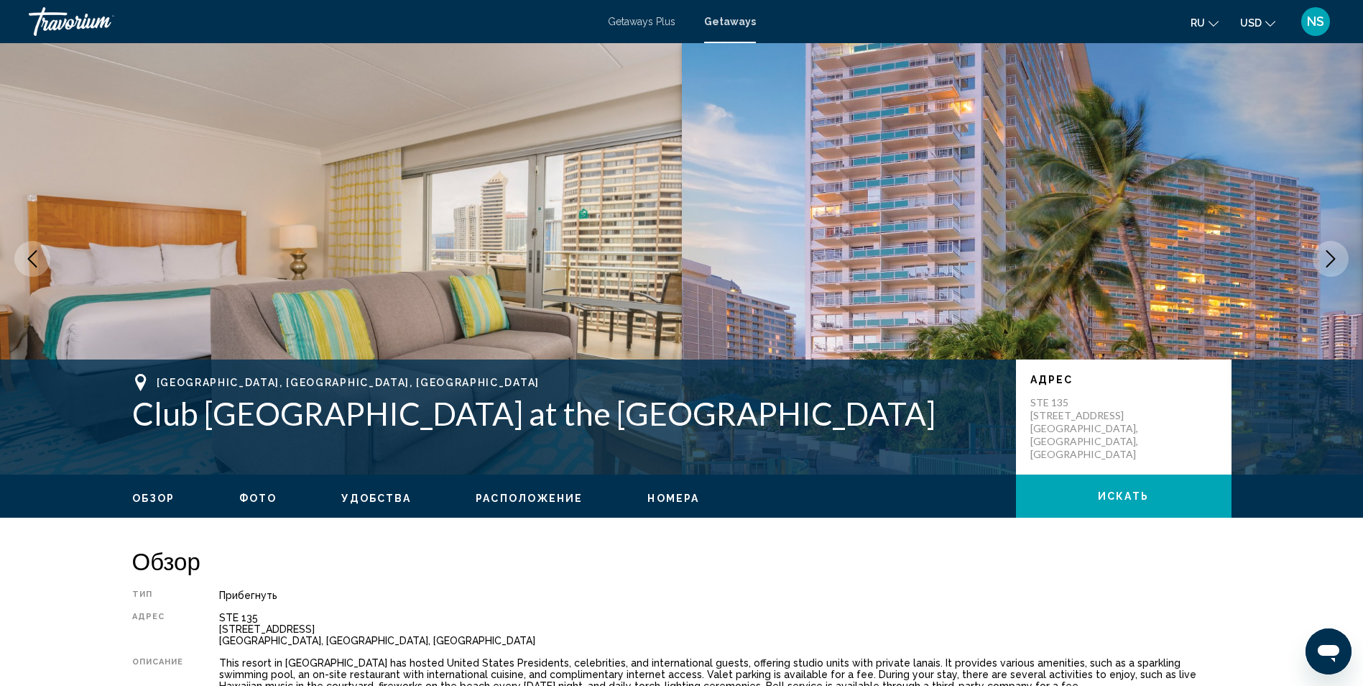
drag, startPoint x: 691, startPoint y: 489, endPoint x: 592, endPoint y: 225, distance: 281.8
click at [736, 24] on span "Getaways" at bounding box center [730, 21] width 52 height 11
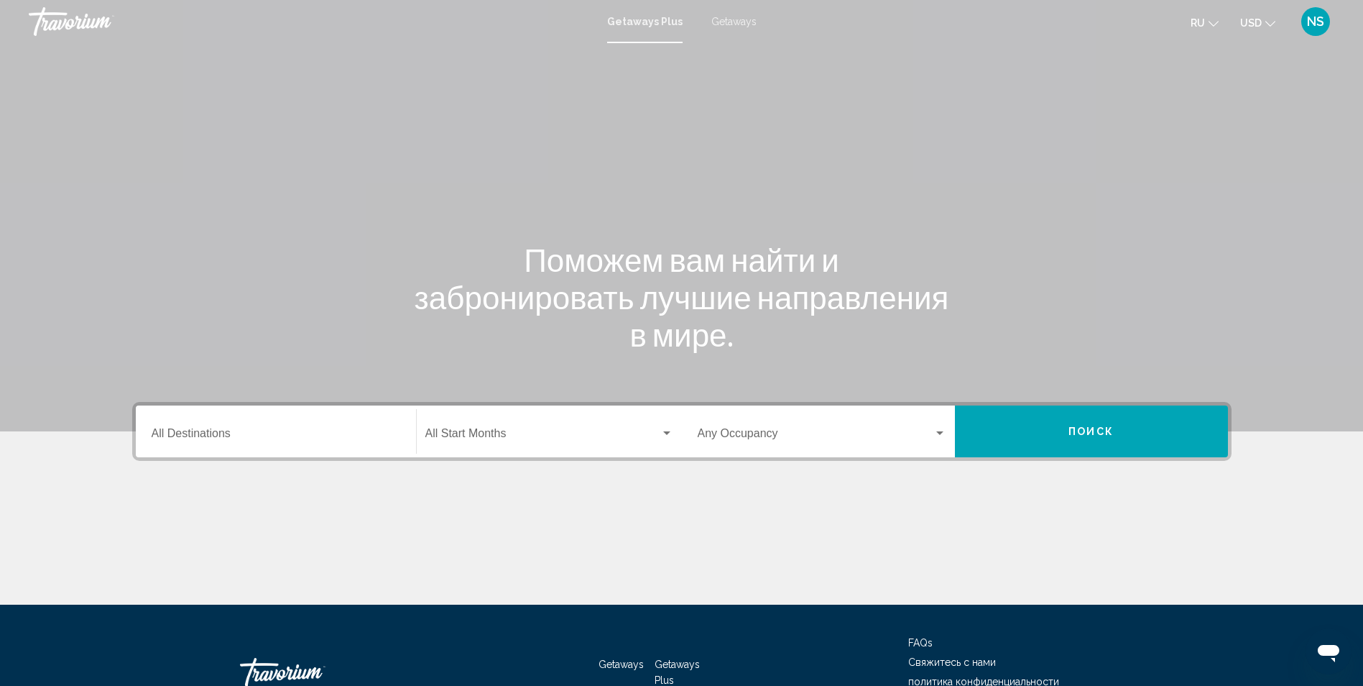
click at [730, 25] on span "Getaways" at bounding box center [734, 21] width 45 height 11
click at [238, 443] on div "Destination All Destinations" at bounding box center [276, 431] width 249 height 45
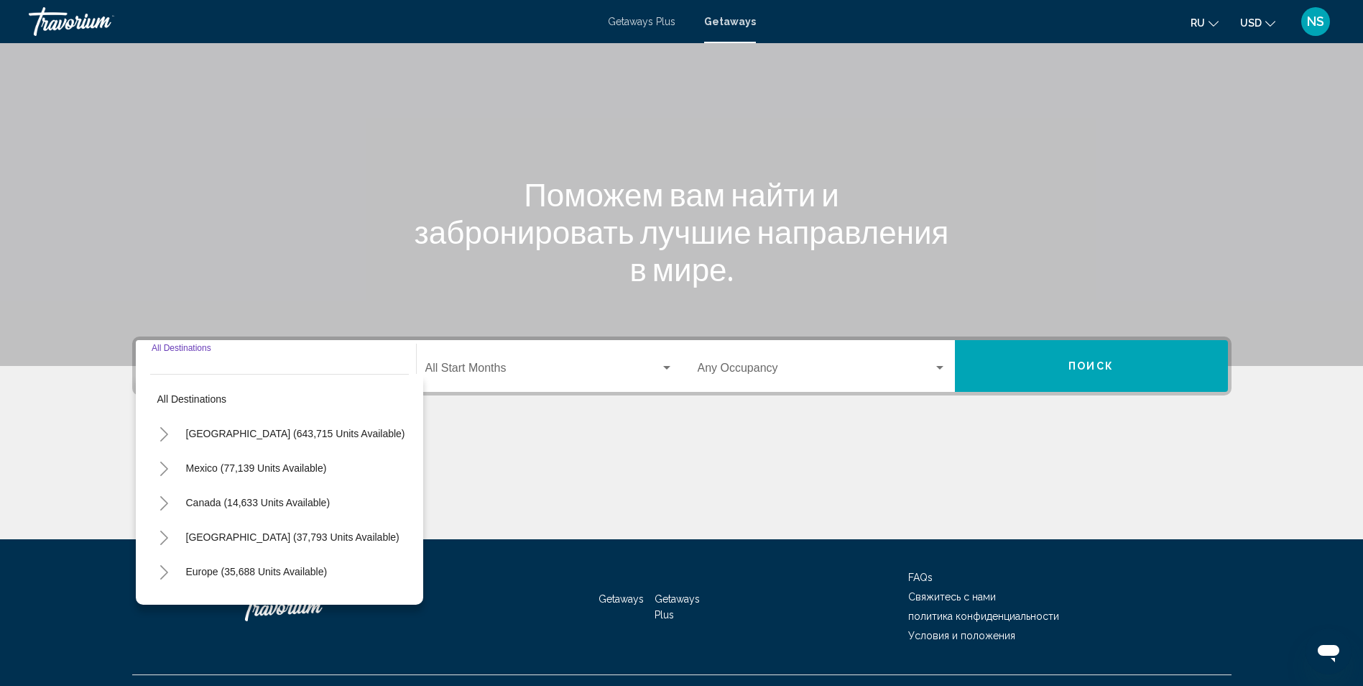
scroll to position [95, 0]
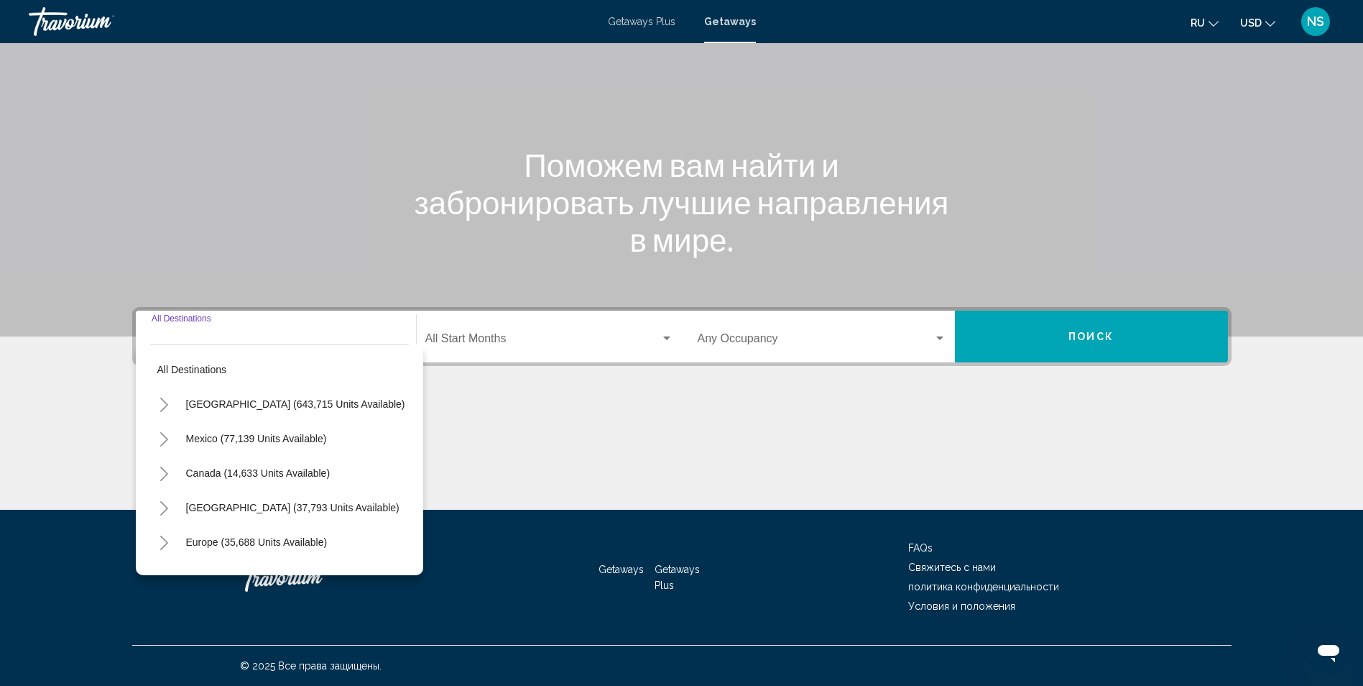
click at [167, 405] on icon "Toggle United States (643,715 units available)" at bounding box center [164, 404] width 8 height 14
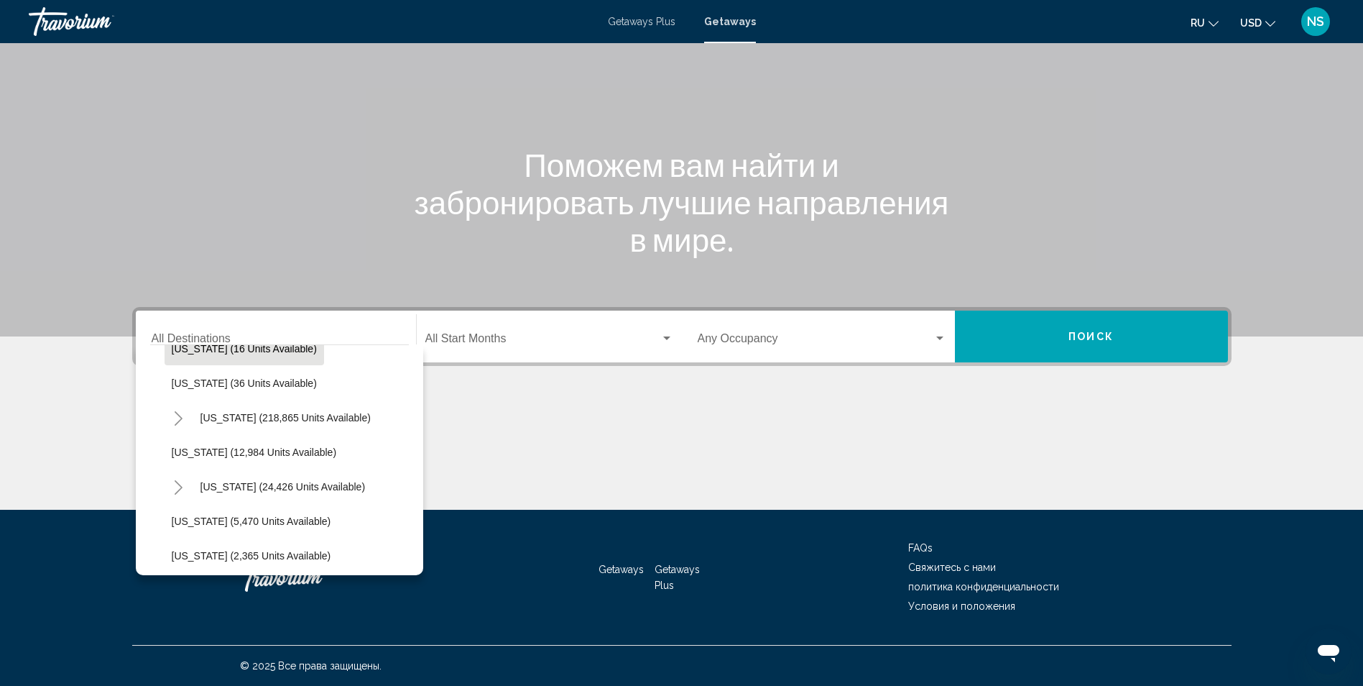
scroll to position [287, 0]
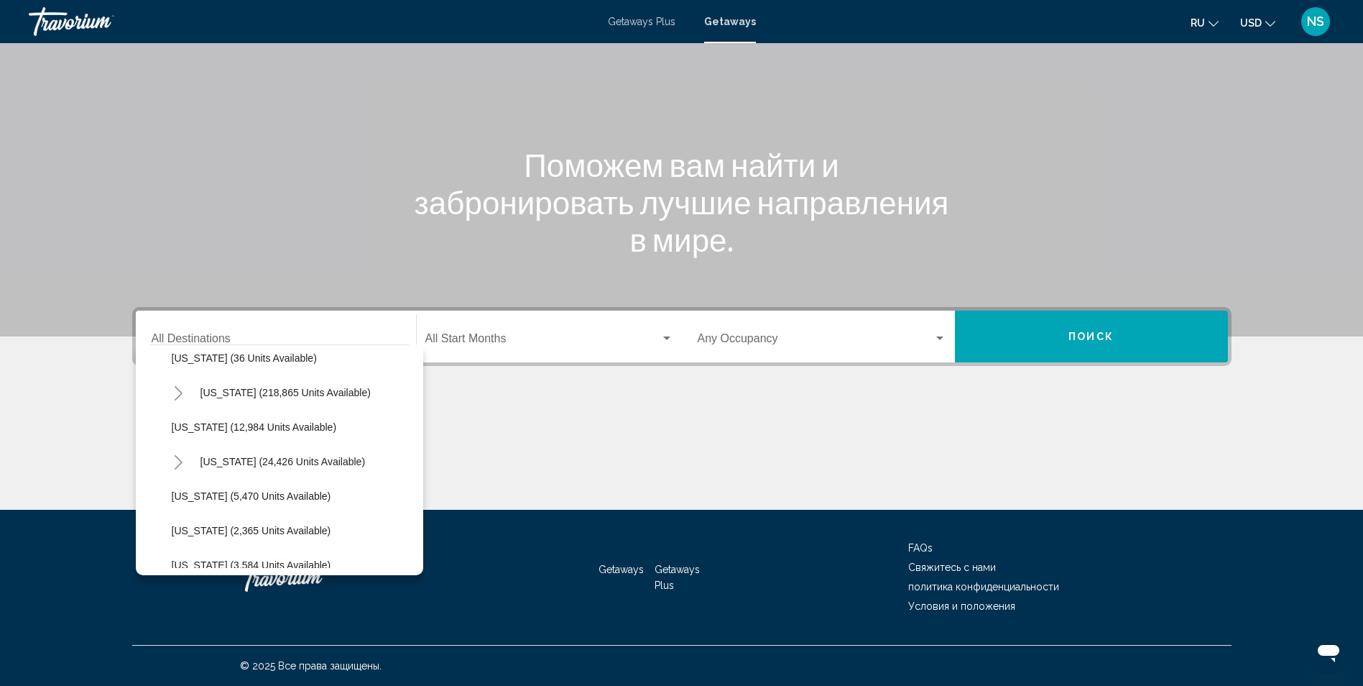
click at [182, 466] on icon "Toggle Hawaii (24,426 units available)" at bounding box center [178, 462] width 11 height 14
click at [211, 456] on span "[US_STATE] (24,426 units available)" at bounding box center [283, 461] width 165 height 11
type input "**********"
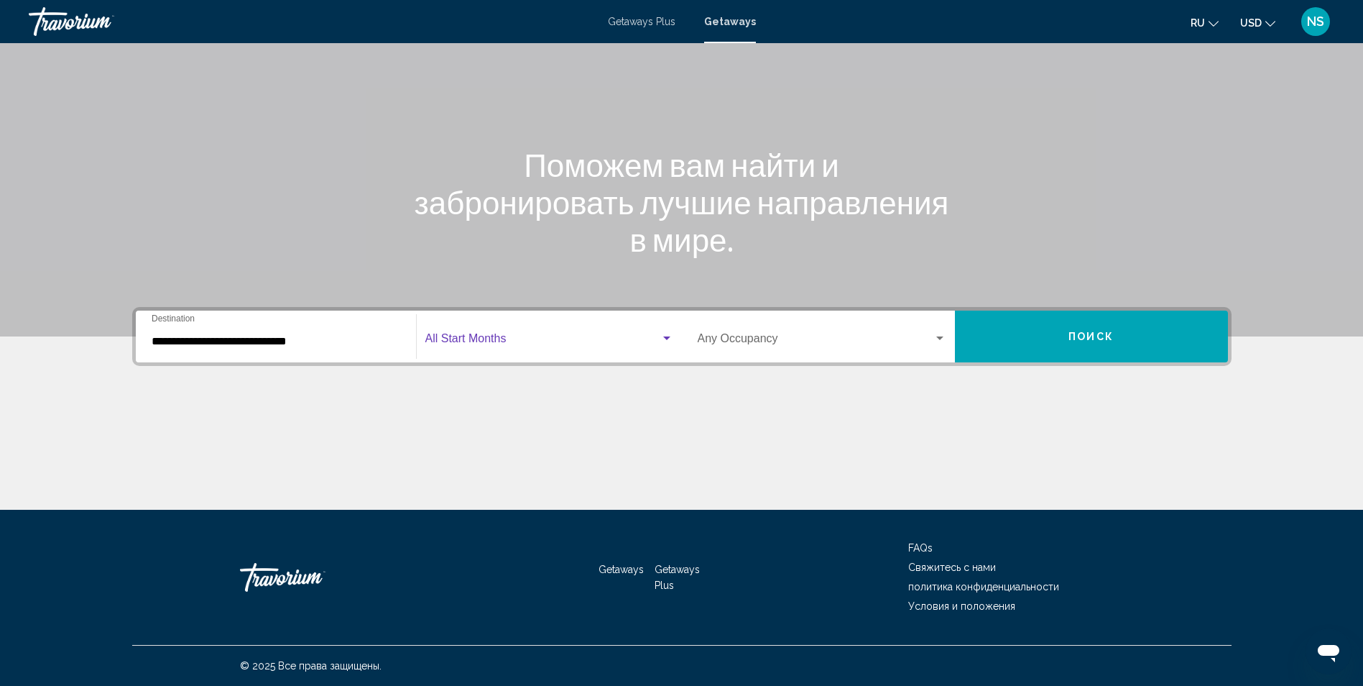
click at [666, 344] on div "Search widget" at bounding box center [549, 341] width 248 height 13
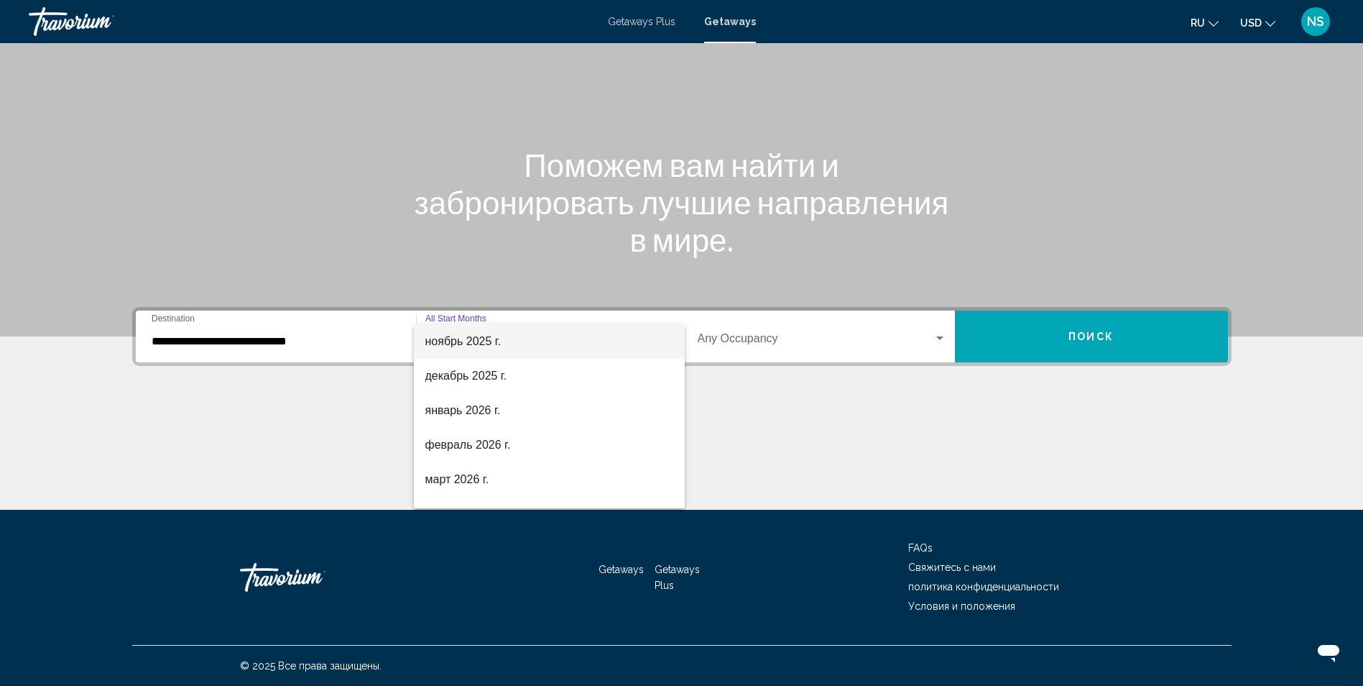
scroll to position [144, 0]
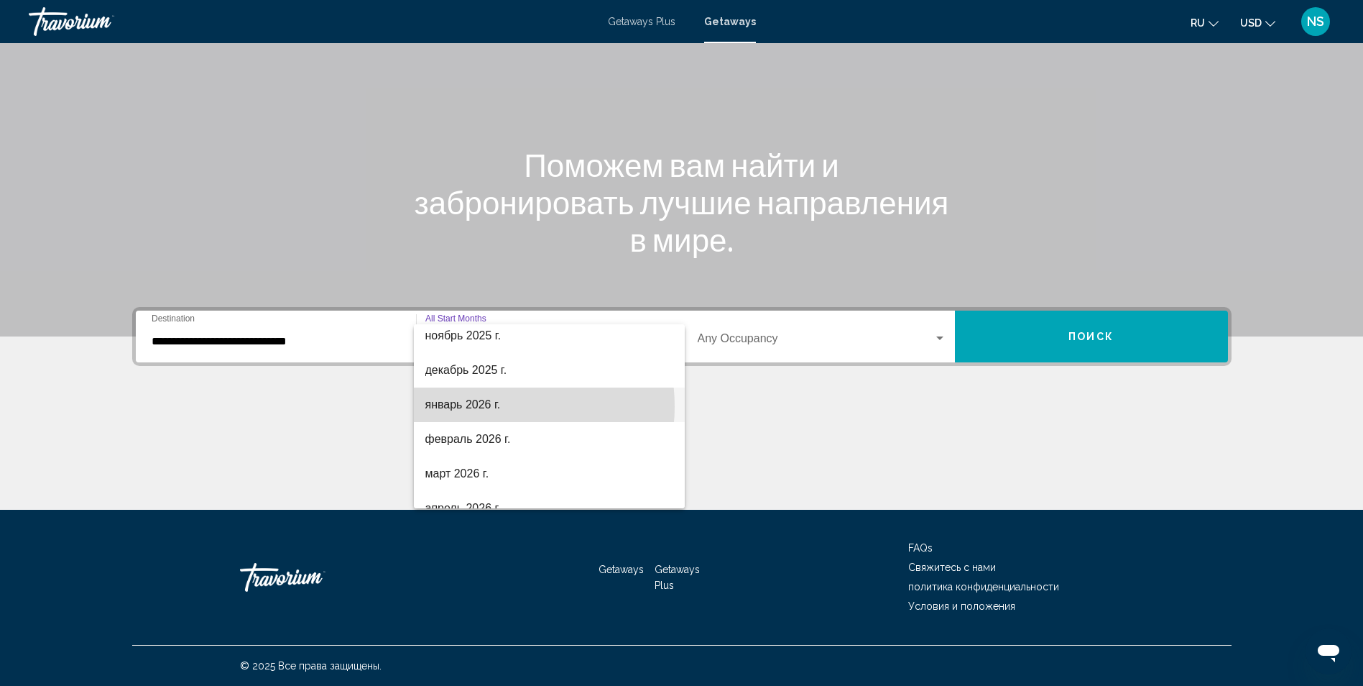
click at [492, 406] on span "январь 2026 г." at bounding box center [549, 404] width 248 height 34
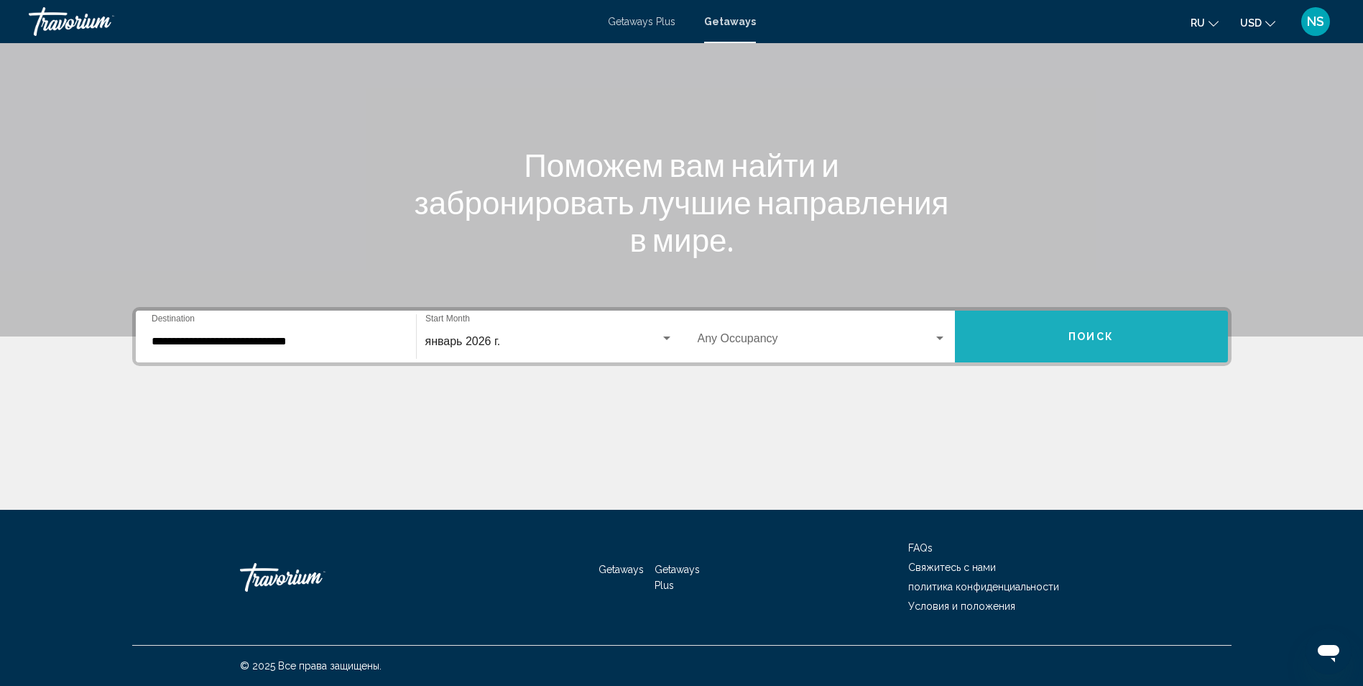
click at [1062, 341] on button "Поиск" at bounding box center [1091, 336] width 273 height 52
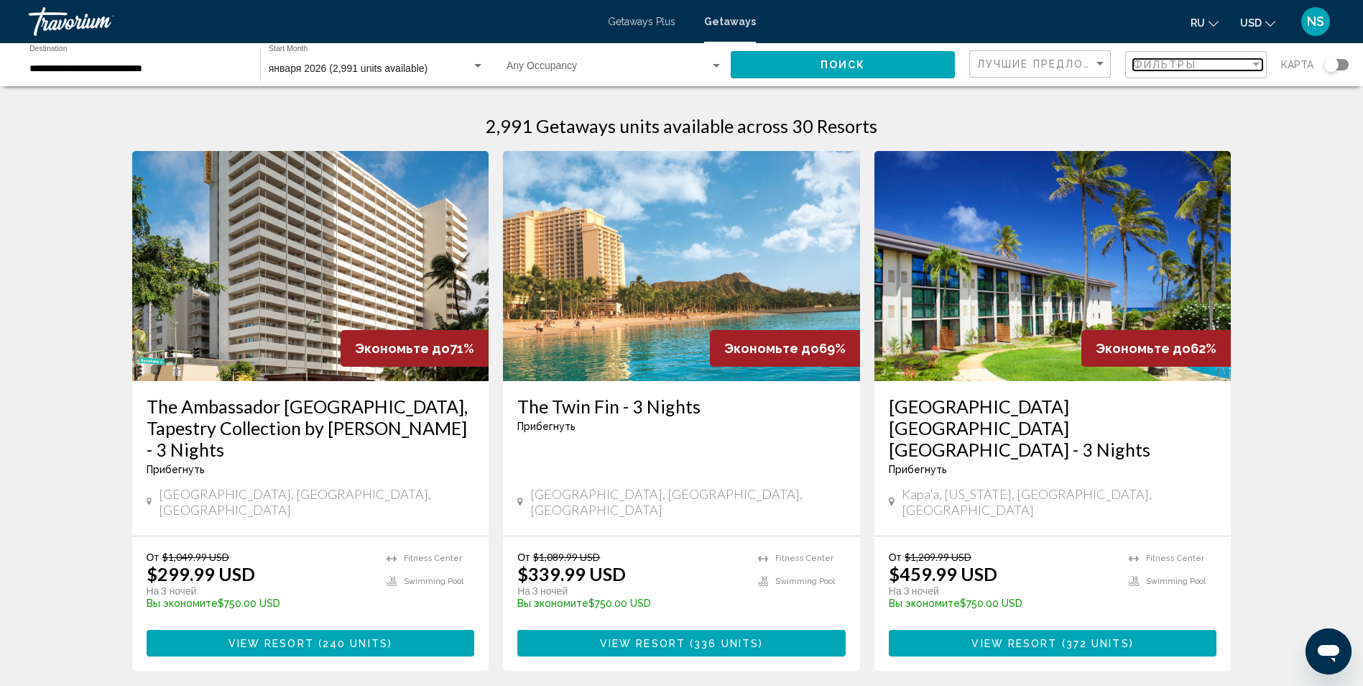
click at [1164, 65] on span "Фильтры" at bounding box center [1164, 64] width 63 height 11
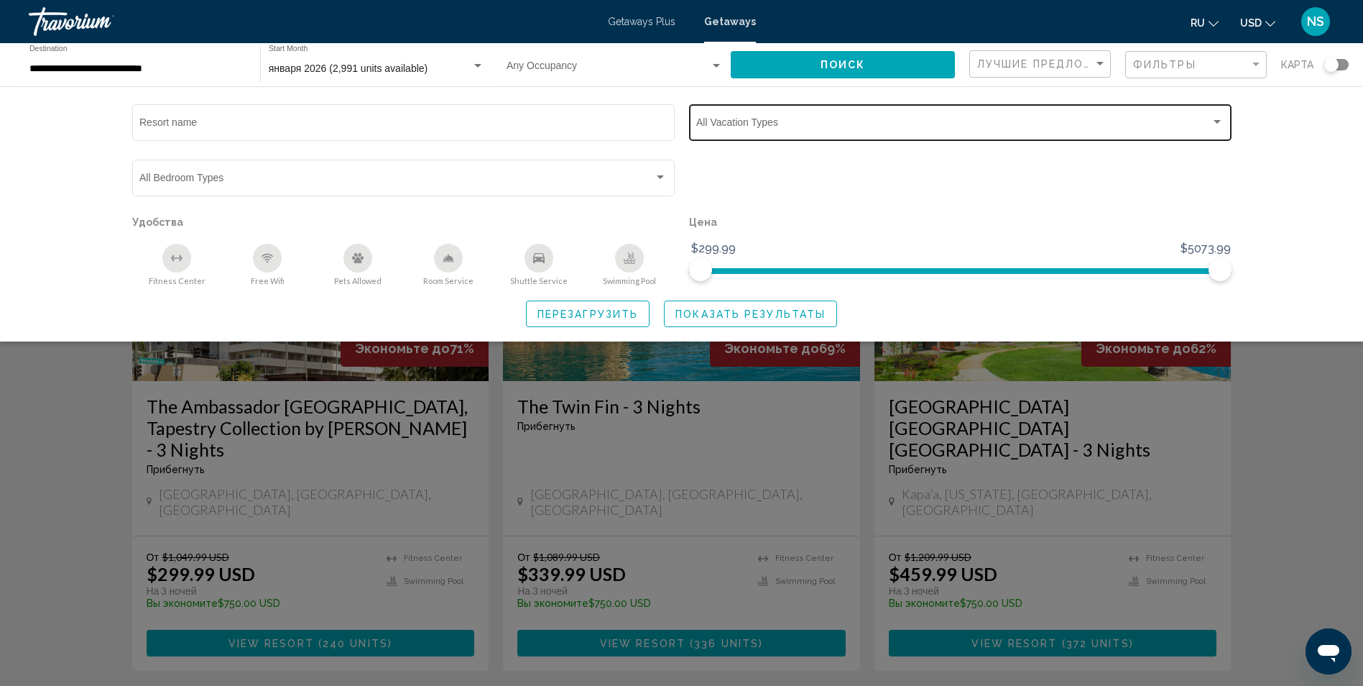
click at [816, 134] on div "Vacation Types All Vacation Types" at bounding box center [960, 121] width 528 height 40
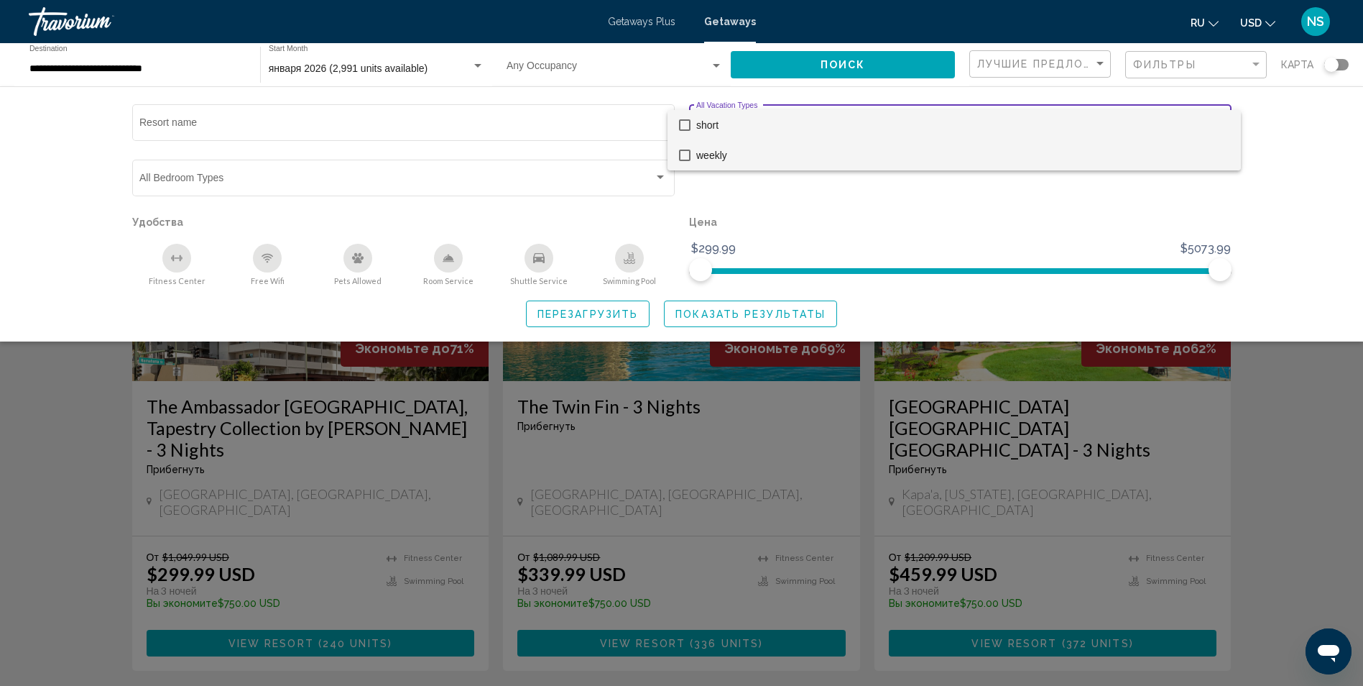
click at [704, 159] on span "weekly" at bounding box center [962, 155] width 533 height 30
click at [726, 316] on div at bounding box center [681, 343] width 1363 height 686
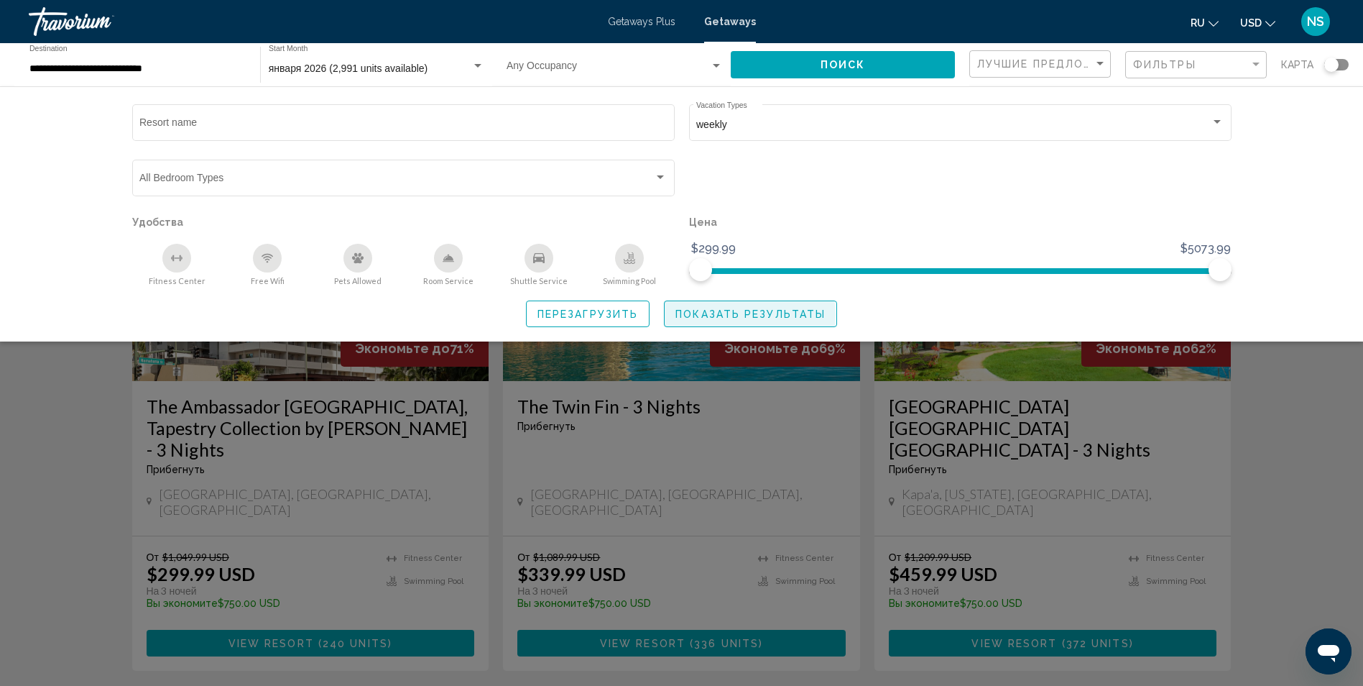
click at [740, 315] on span "Показать результаты" at bounding box center [751, 313] width 150 height 11
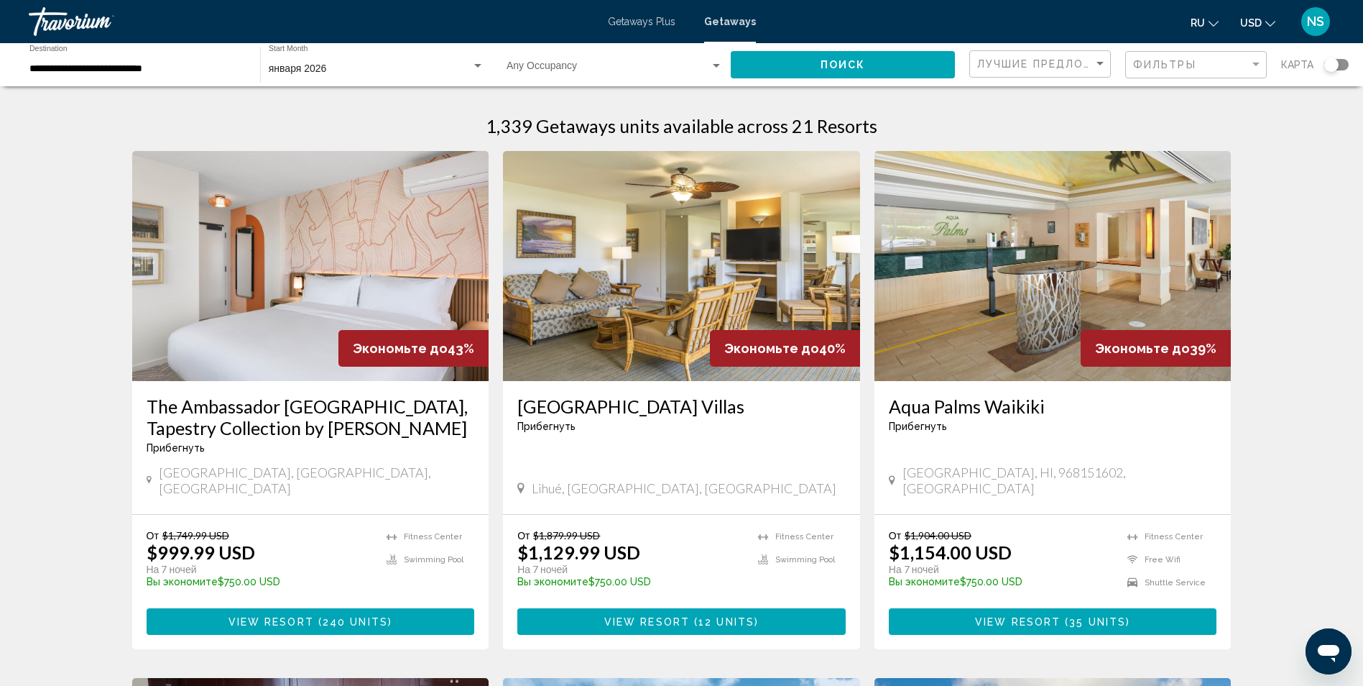
drag, startPoint x: 961, startPoint y: 514, endPoint x: 776, endPoint y: 211, distance: 354.9
click at [305, 616] on span "View Resort" at bounding box center [272, 621] width 86 height 11
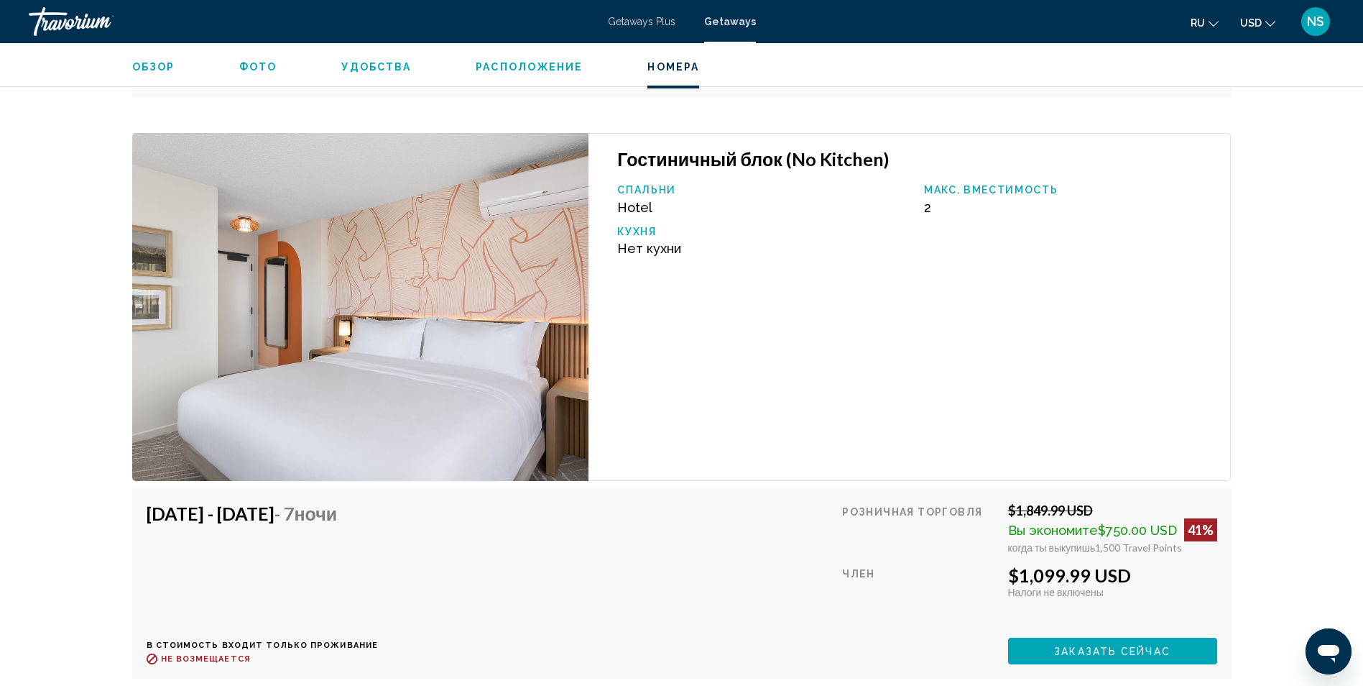
scroll to position [8553, 0]
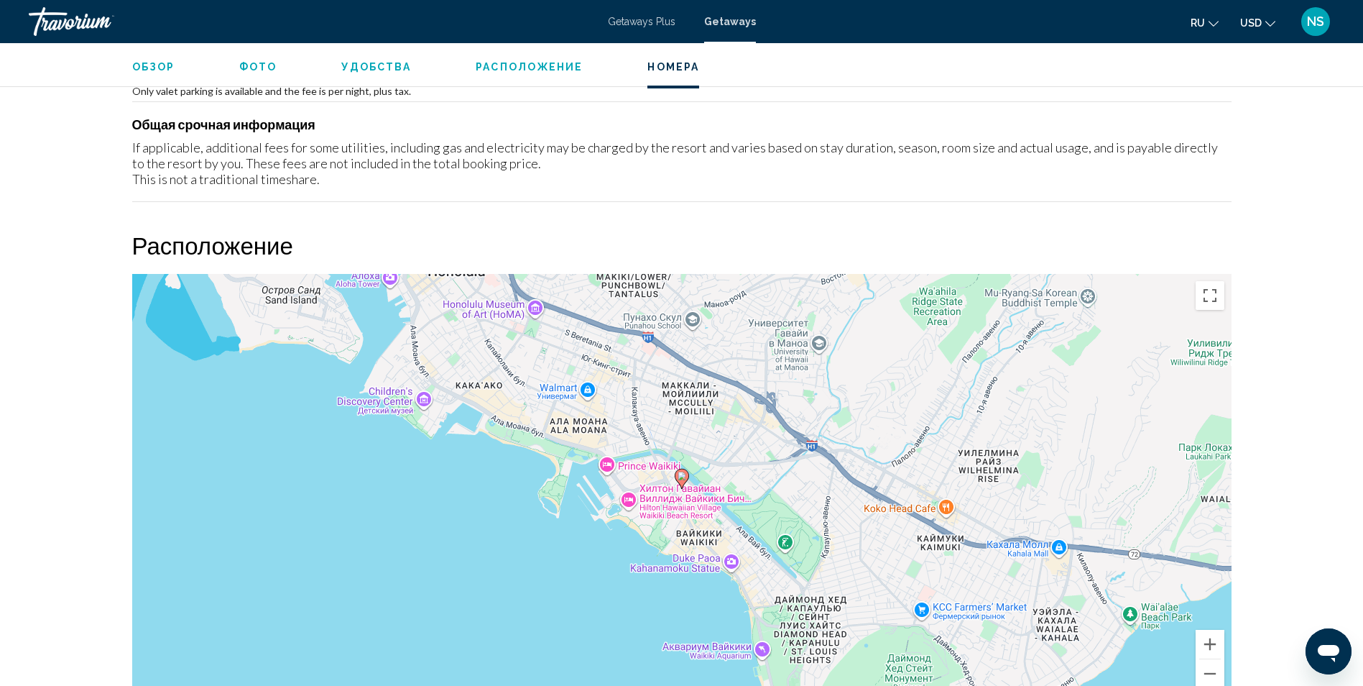
drag, startPoint x: 784, startPoint y: 332, endPoint x: 675, endPoint y: 114, distance: 244.3
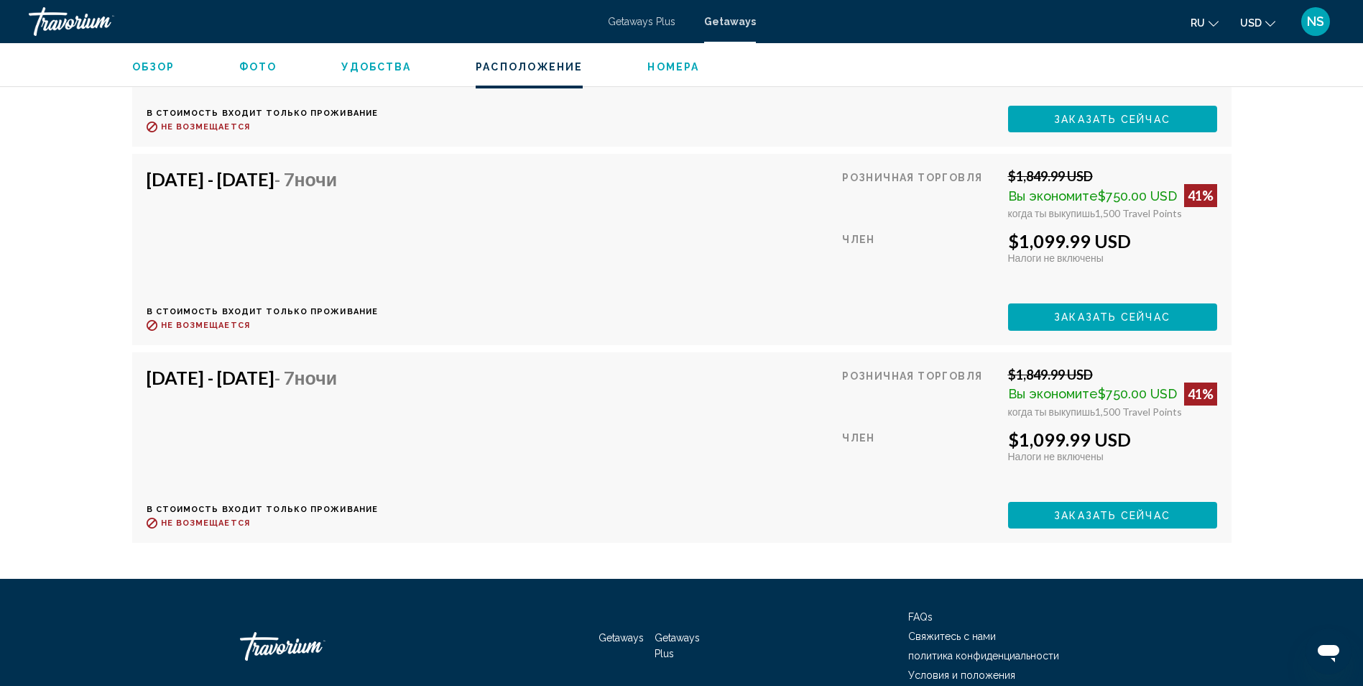
scroll to position [14486, 0]
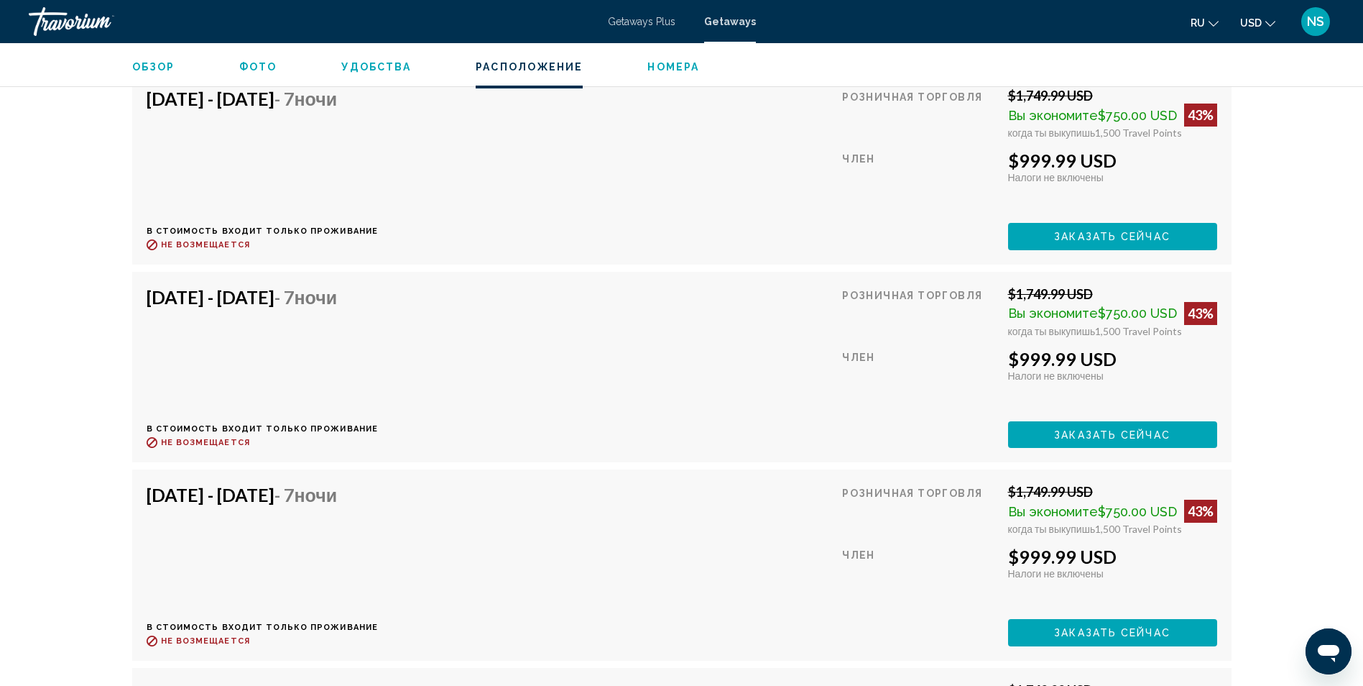
drag, startPoint x: 869, startPoint y: 491, endPoint x: 819, endPoint y: 180, distance: 314.4
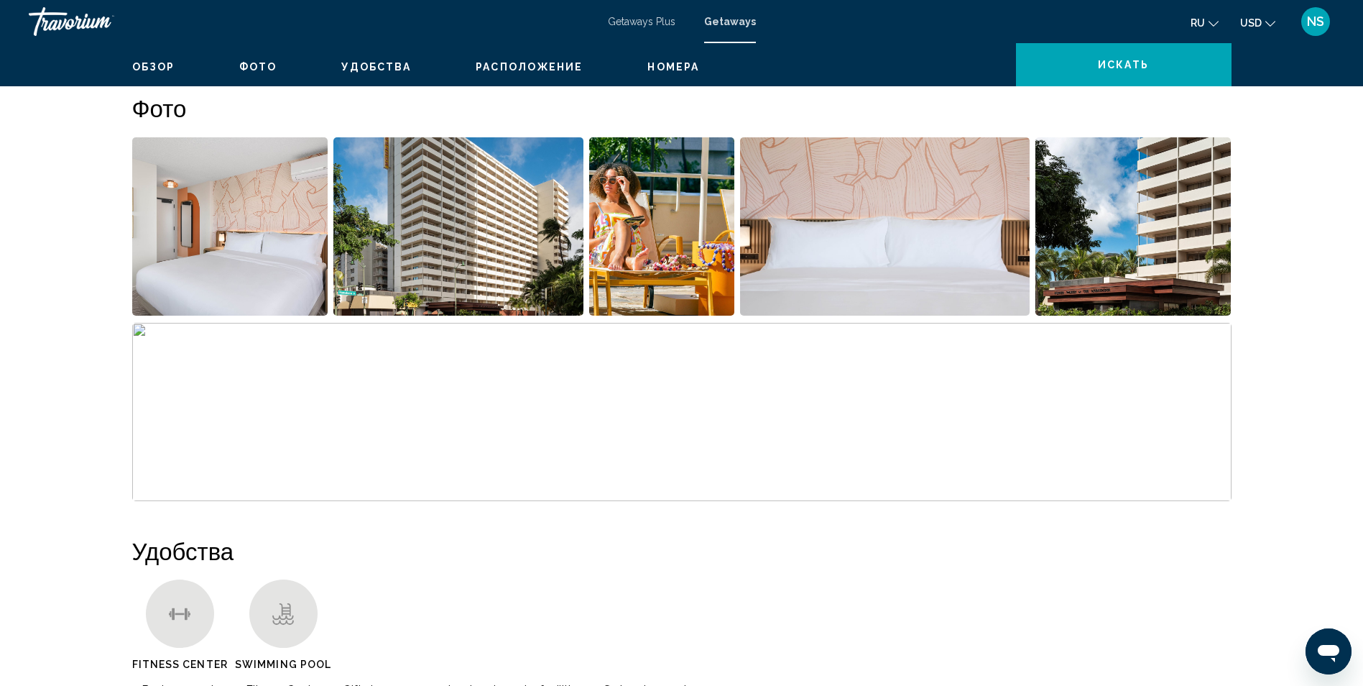
scroll to position [0, 0]
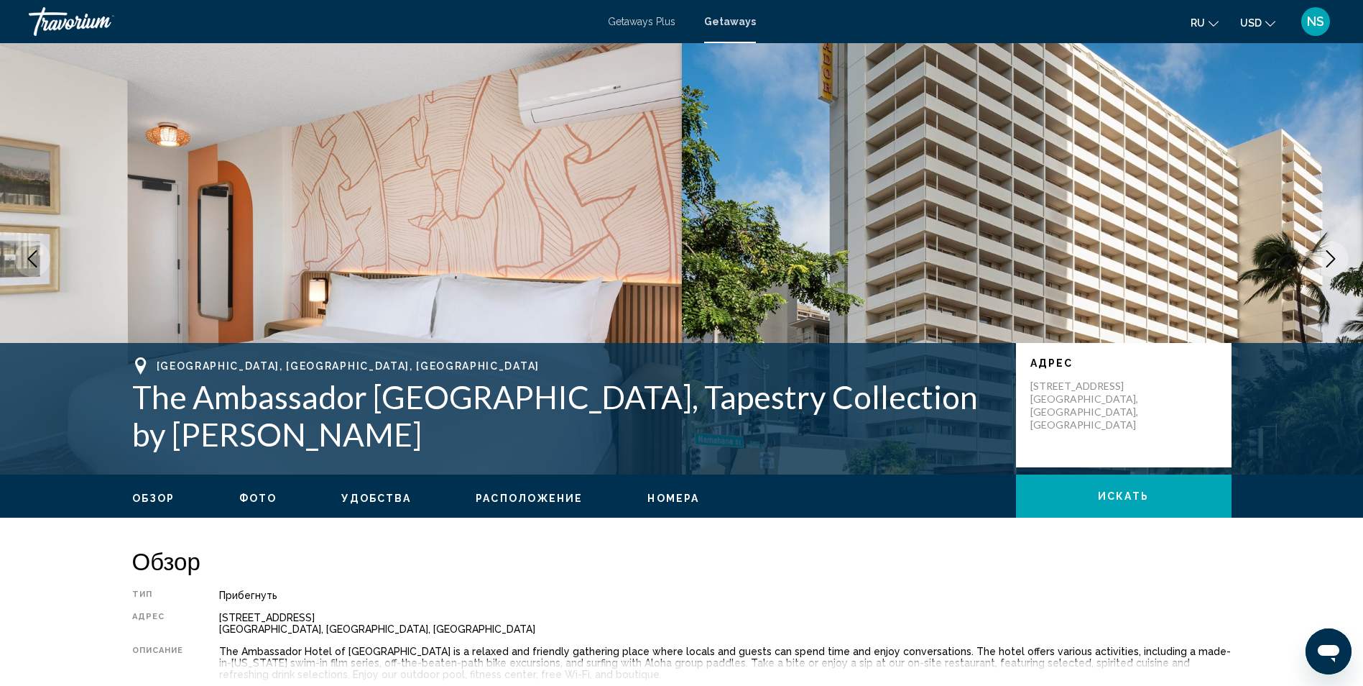
click at [723, 26] on span "Getaways" at bounding box center [730, 21] width 52 height 11
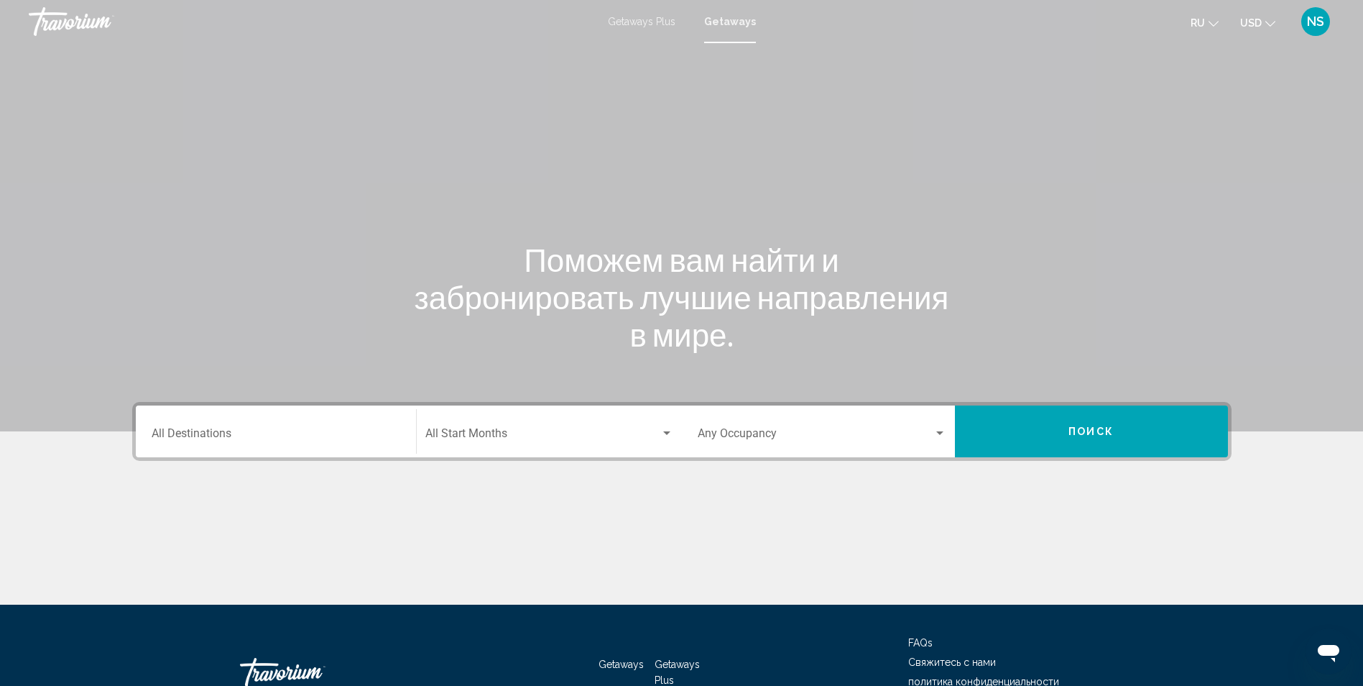
click at [166, 432] on input "Destination All Destinations" at bounding box center [276, 436] width 249 height 13
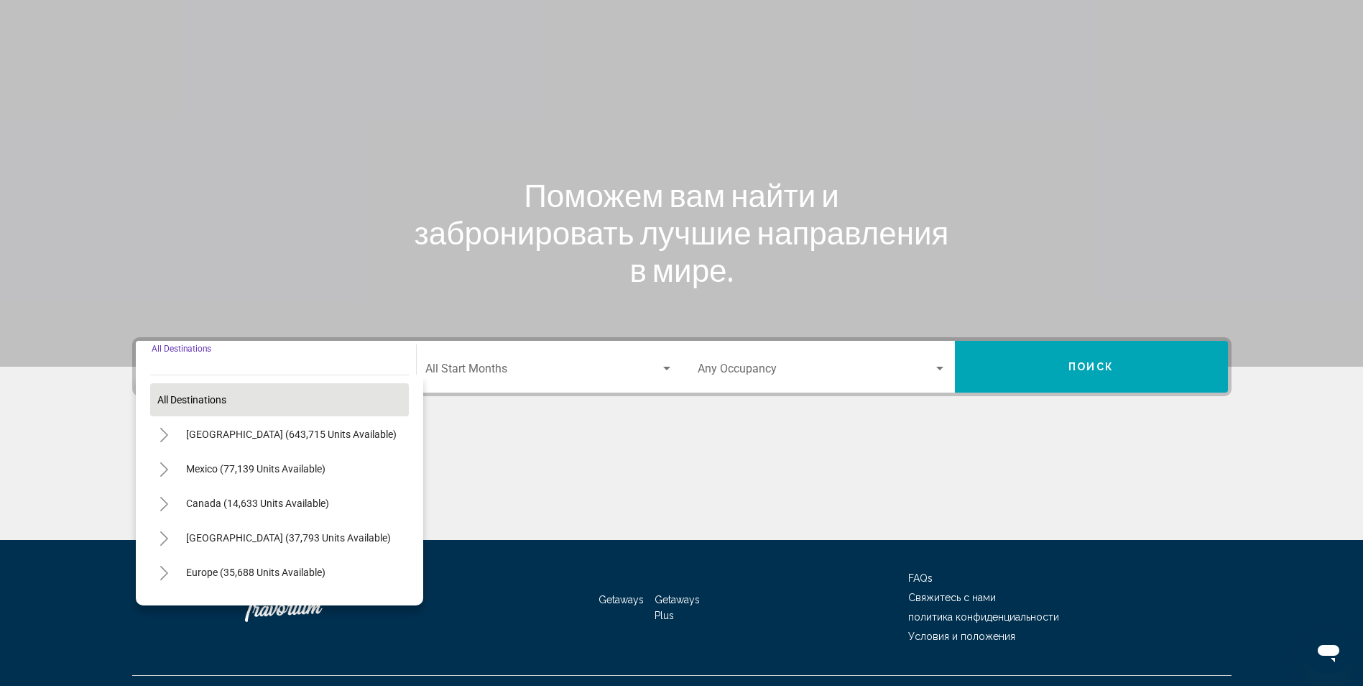
scroll to position [95, 0]
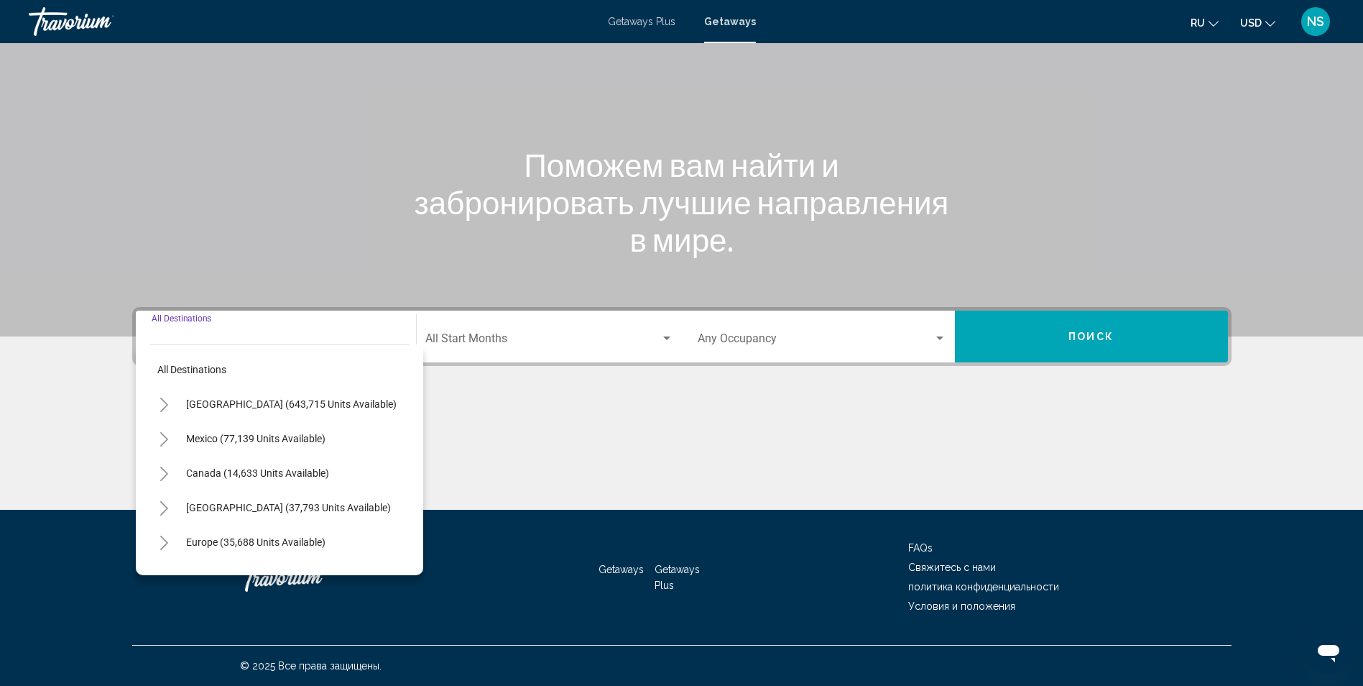
click at [157, 407] on button "Toggle United States (643,715 units available)" at bounding box center [164, 404] width 29 height 29
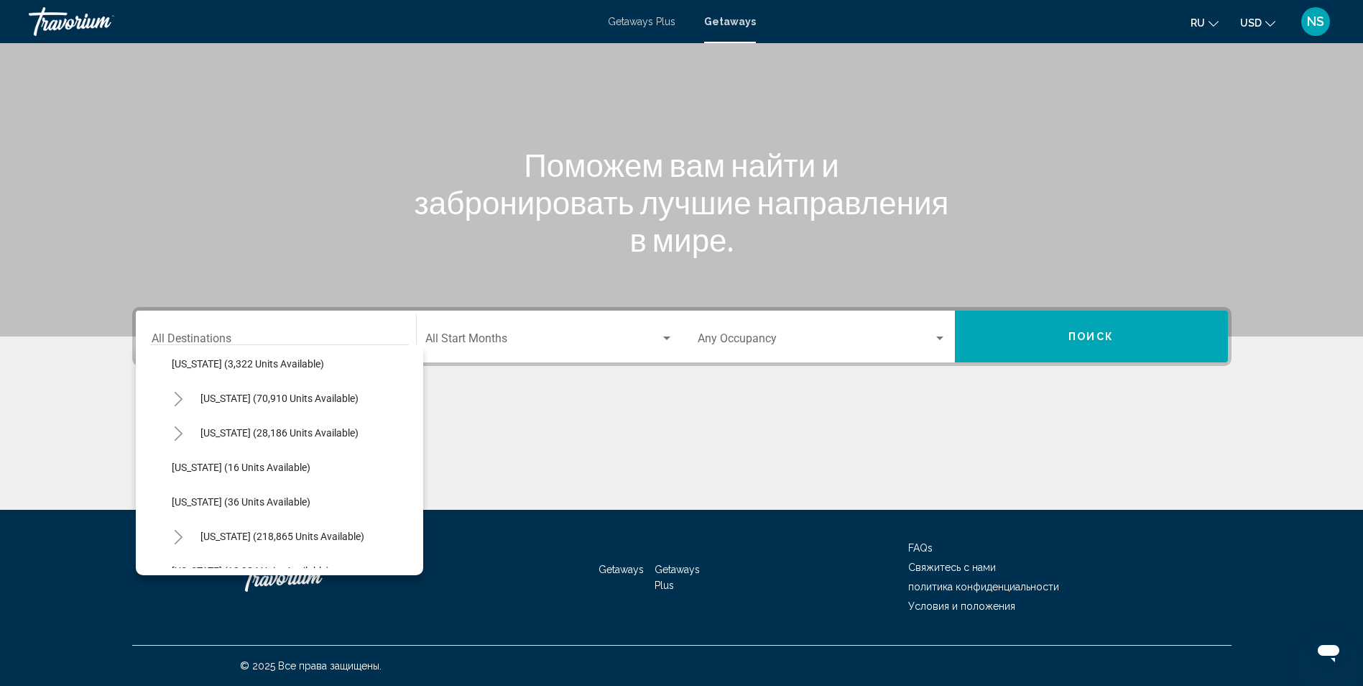
scroll to position [216, 0]
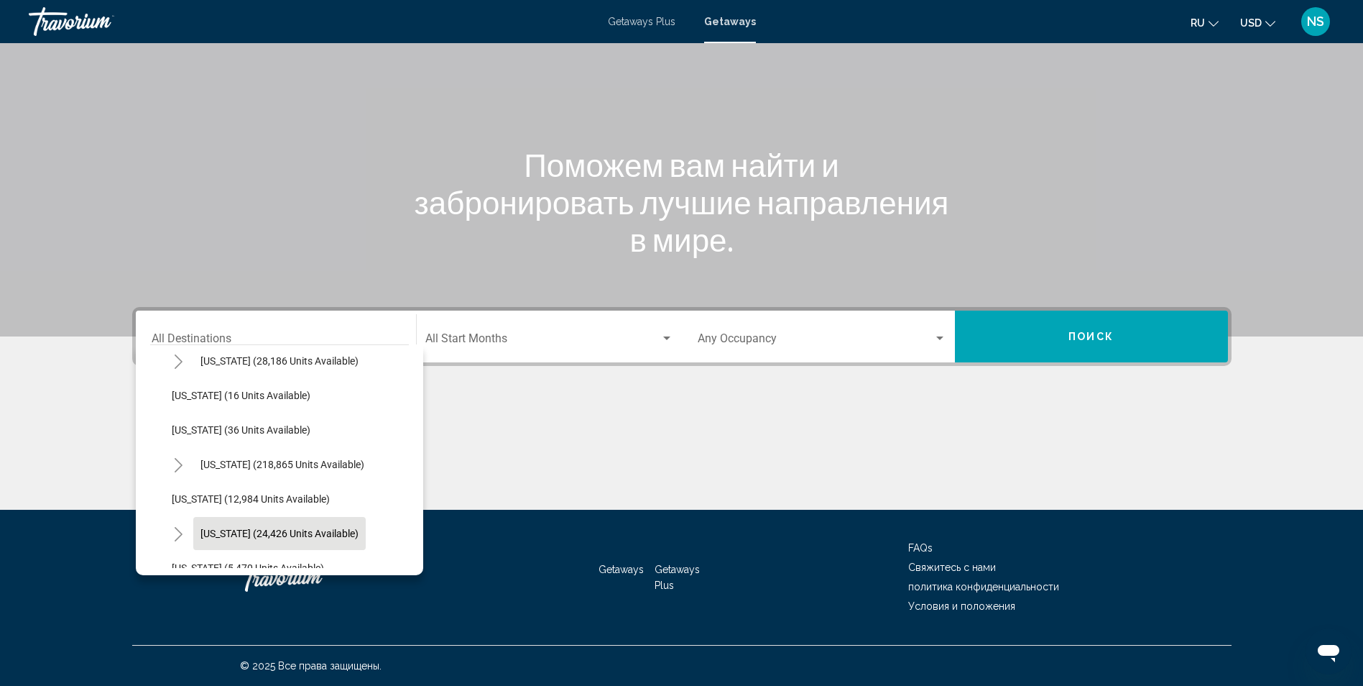
click at [210, 532] on span "[US_STATE] (24,426 units available)" at bounding box center [280, 533] width 158 height 11
type input "**********"
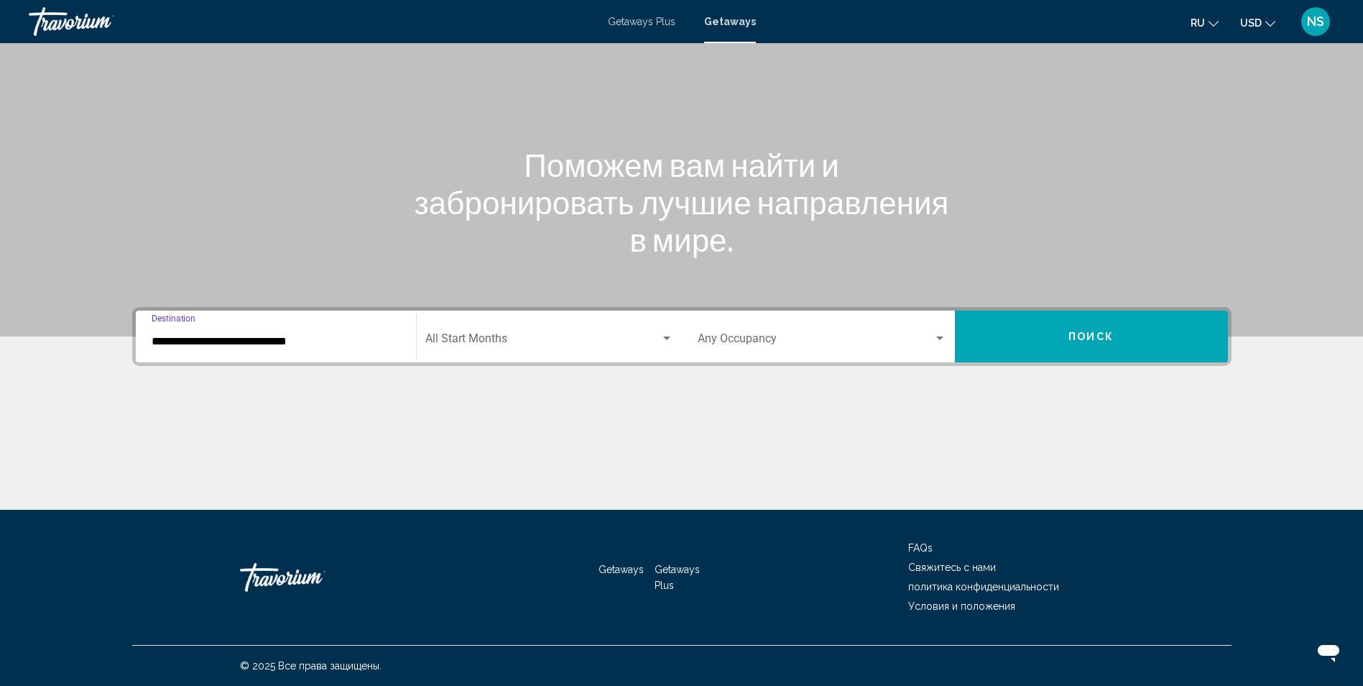
click at [1094, 349] on button "Поиск" at bounding box center [1091, 336] width 273 height 52
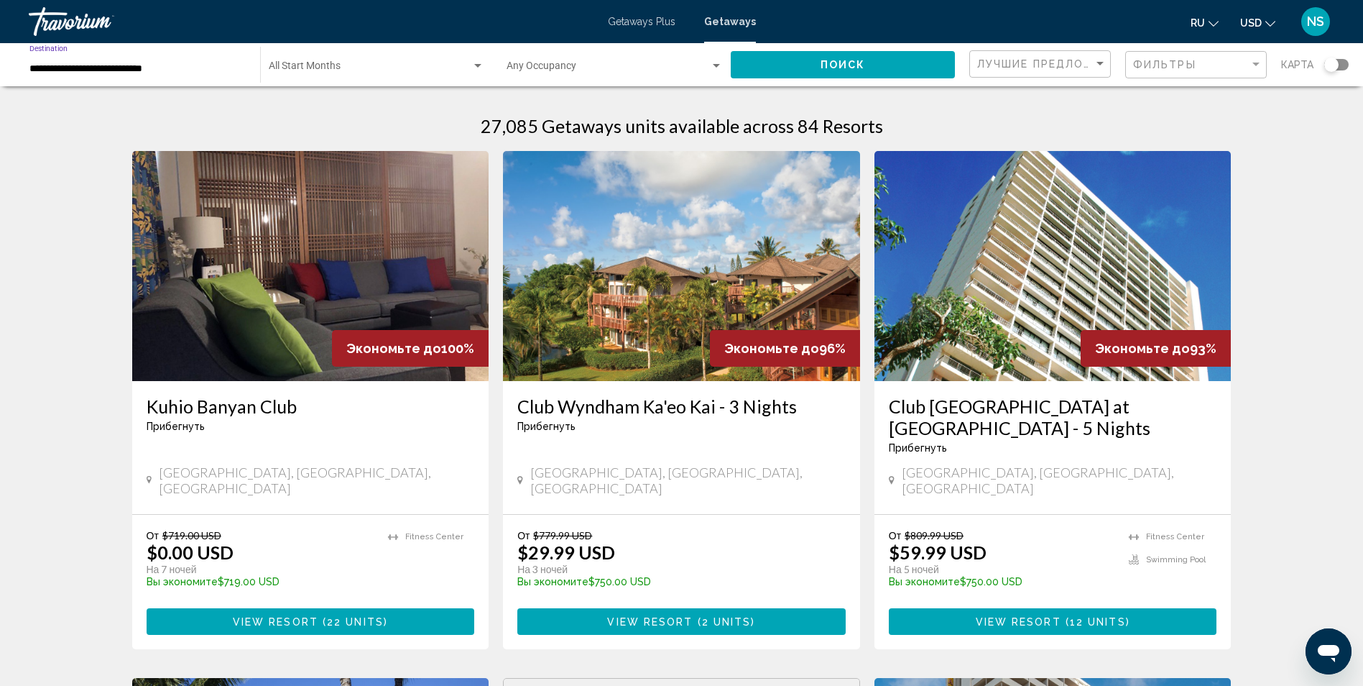
click at [106, 70] on input "**********" at bounding box center [137, 68] width 216 height 11
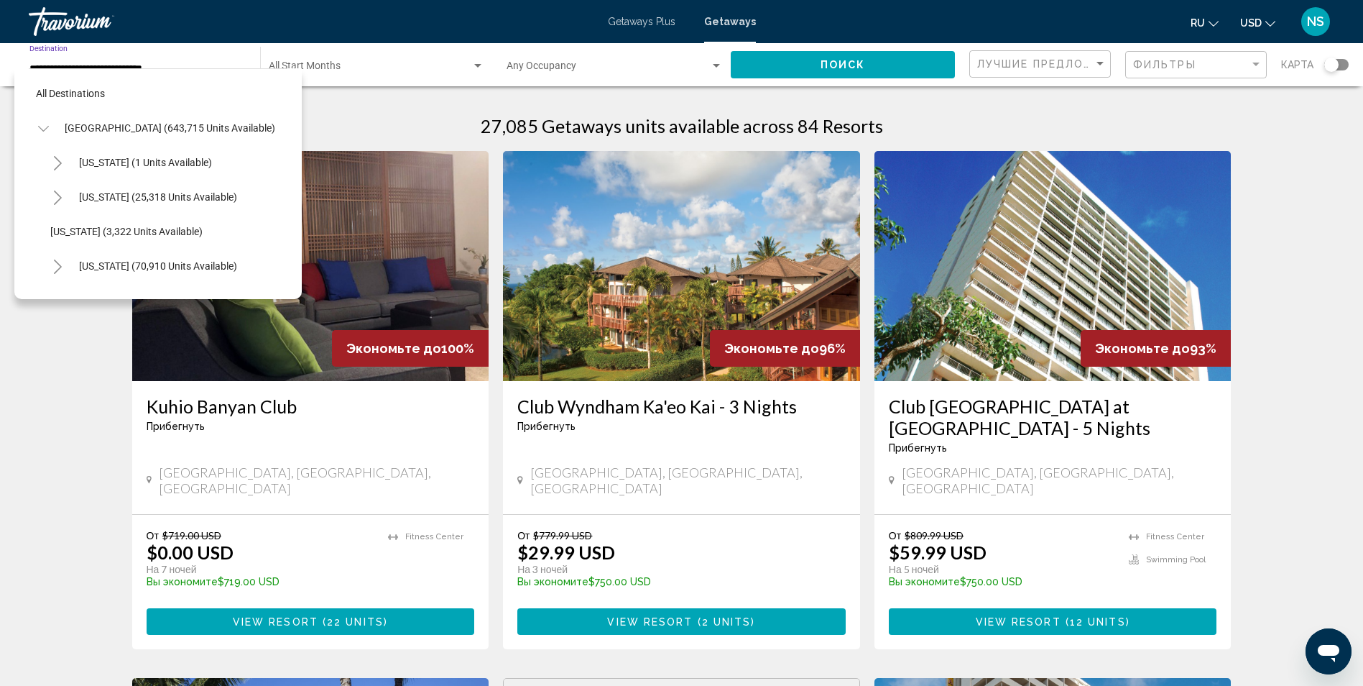
click at [39, 129] on icon "Toggle United States (643,715 units available)" at bounding box center [43, 128] width 11 height 14
click at [79, 262] on span "Europe (35,688 units available)" at bounding box center [134, 265] width 139 height 11
type input "**********"
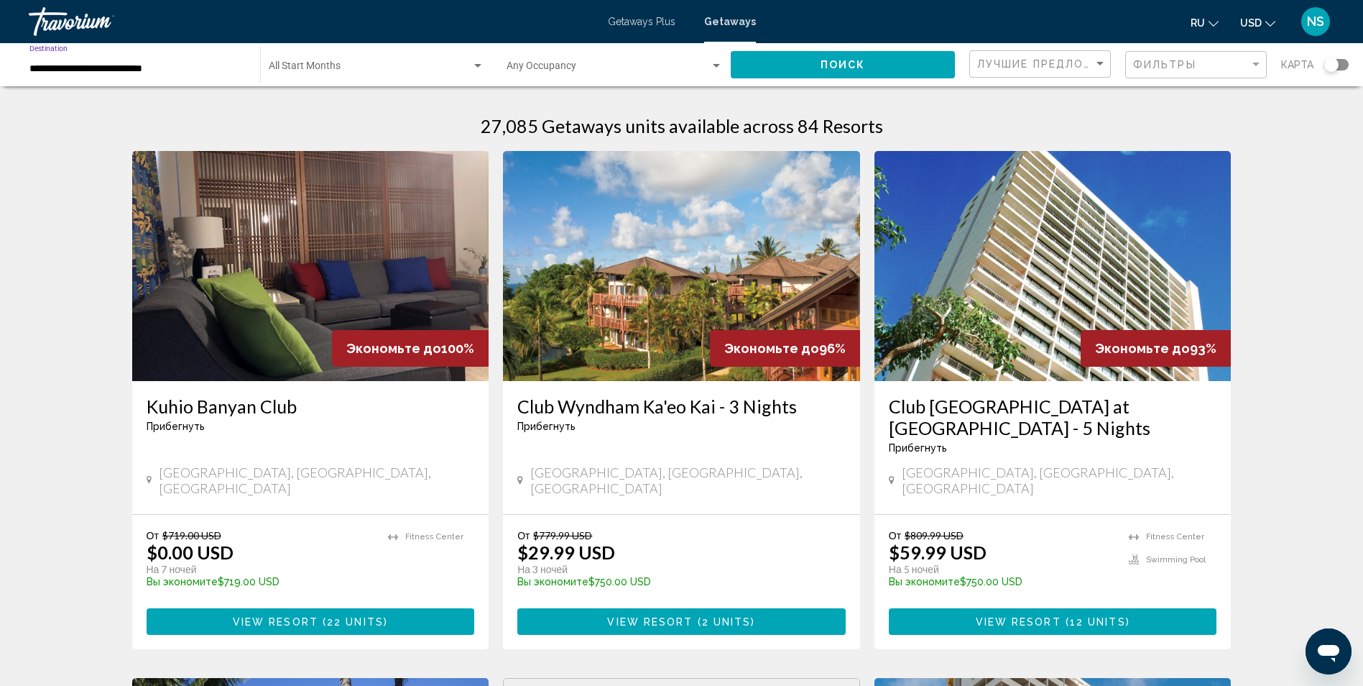
click at [826, 73] on button "Поиск" at bounding box center [843, 64] width 224 height 27
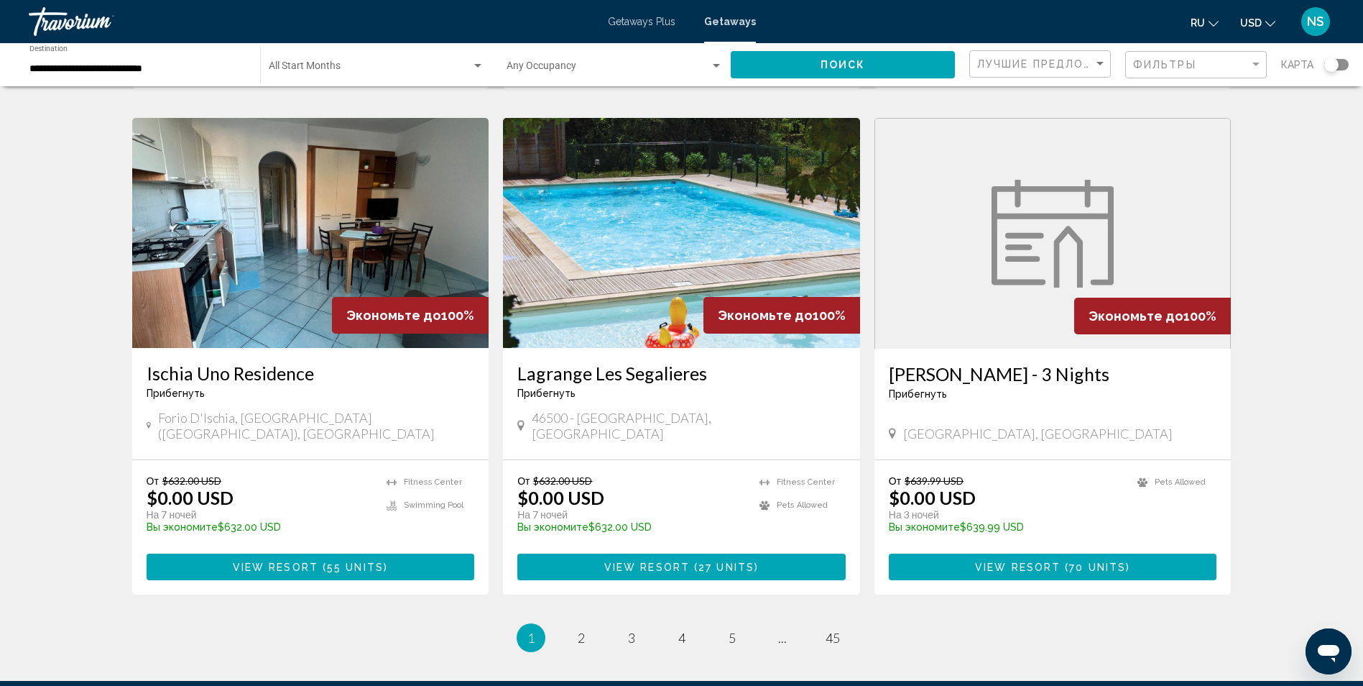
scroll to position [1581, 0]
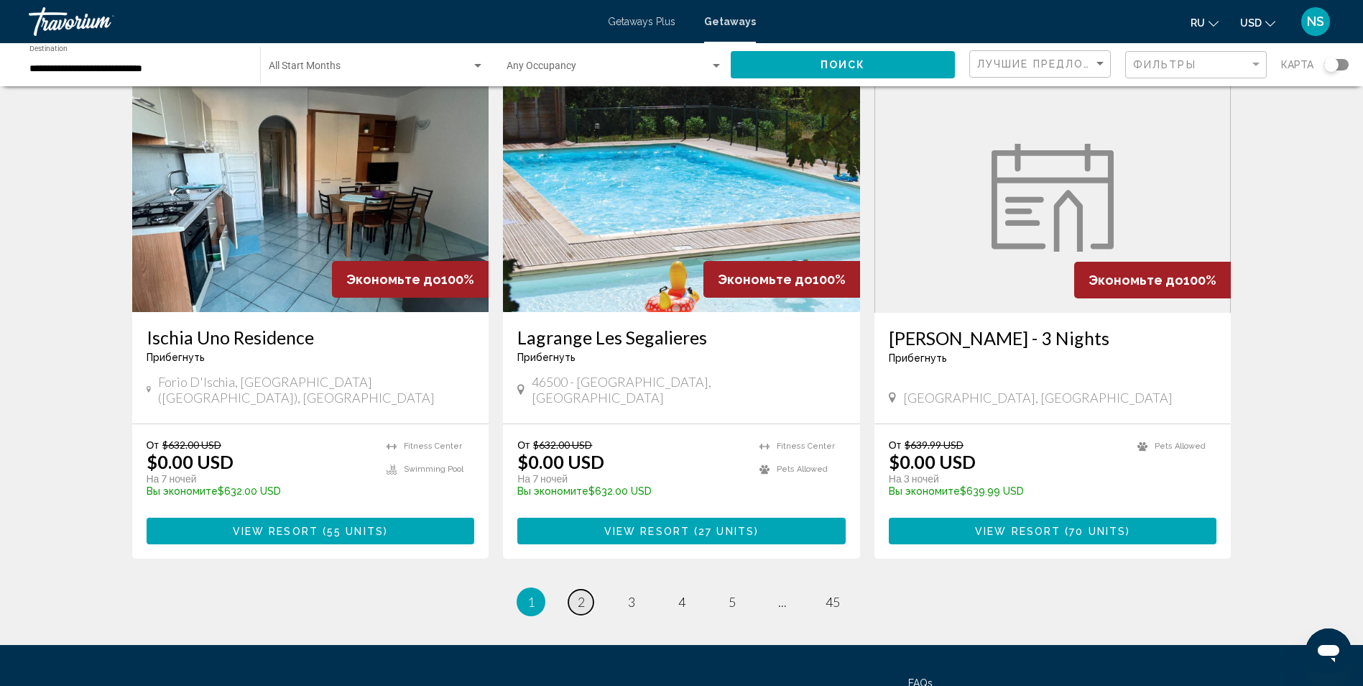
click at [581, 594] on span "2" at bounding box center [581, 602] width 7 height 16
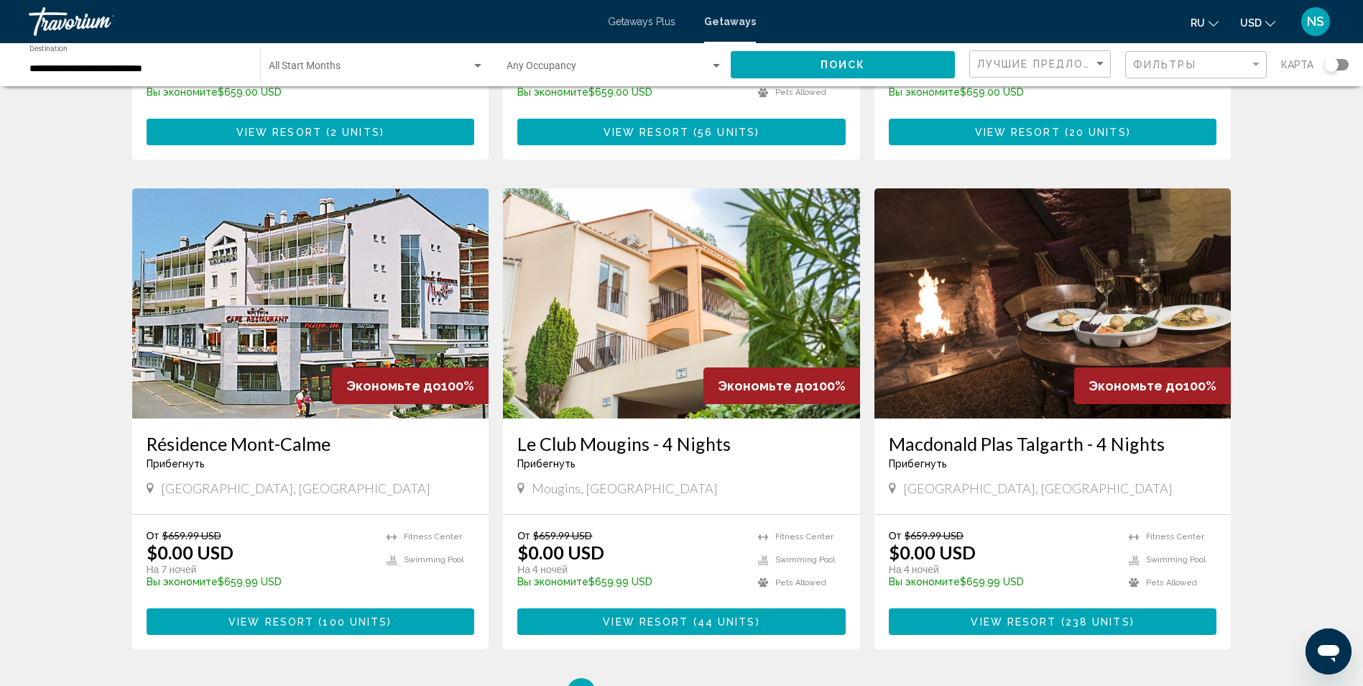
scroll to position [1509, 0]
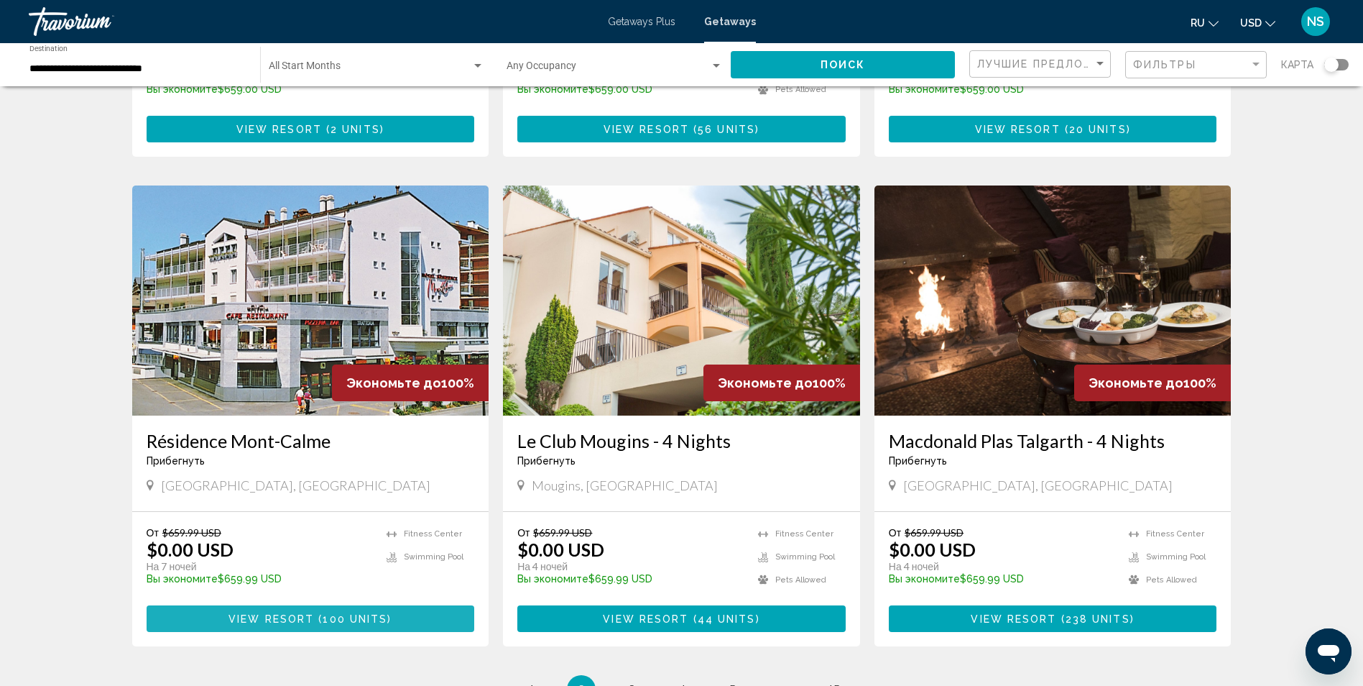
click at [326, 613] on span "100 units" at bounding box center [355, 618] width 65 height 11
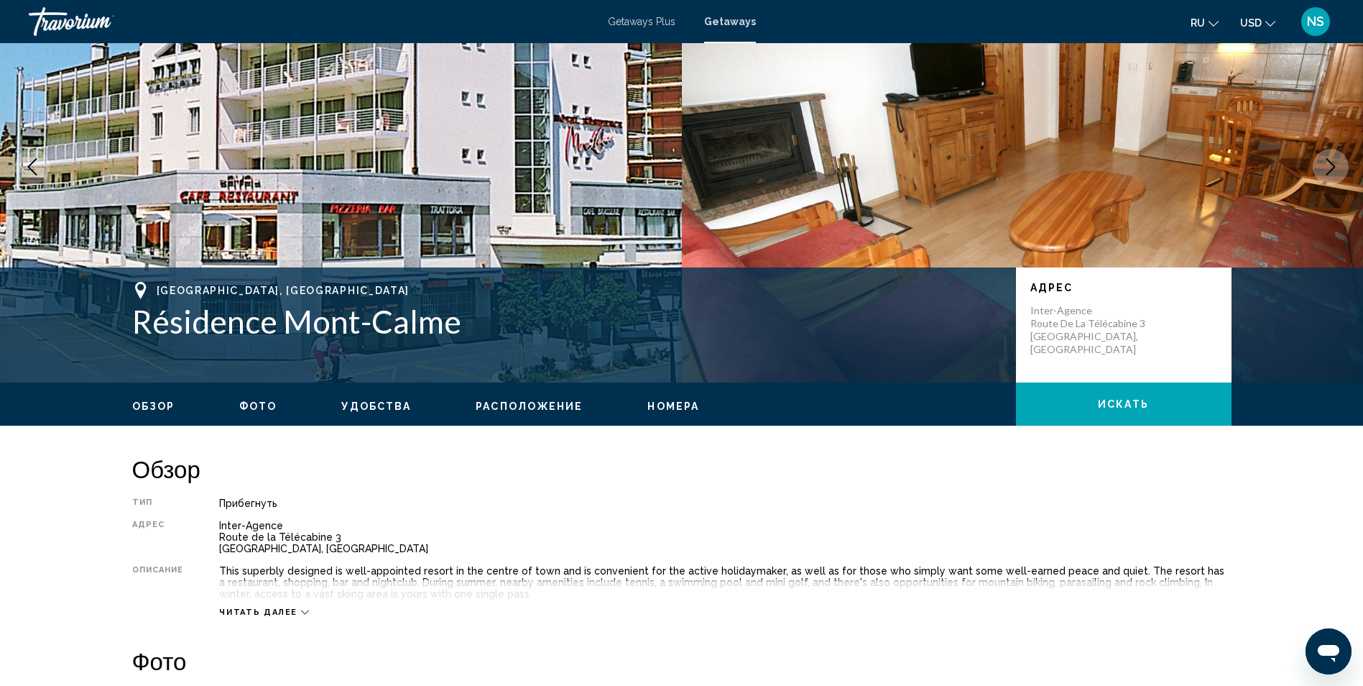
scroll to position [287, 0]
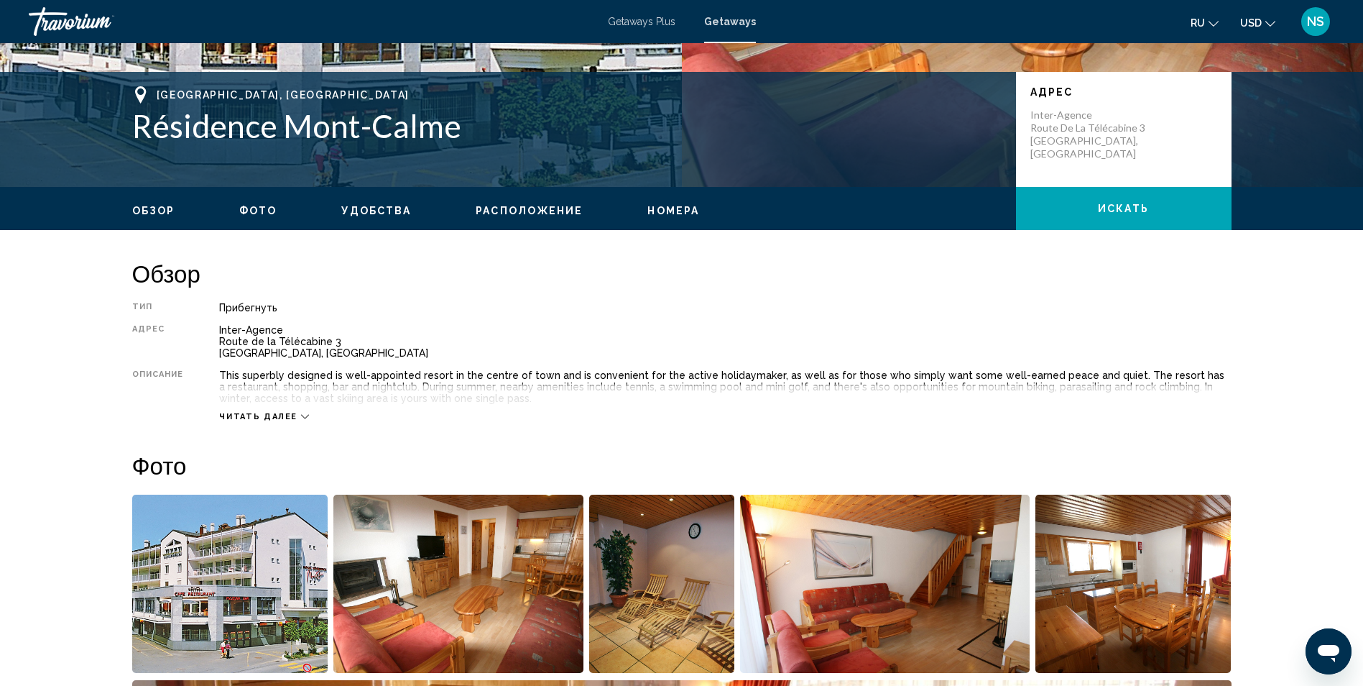
click at [301, 413] on icon "Main content" at bounding box center [305, 417] width 8 height 8
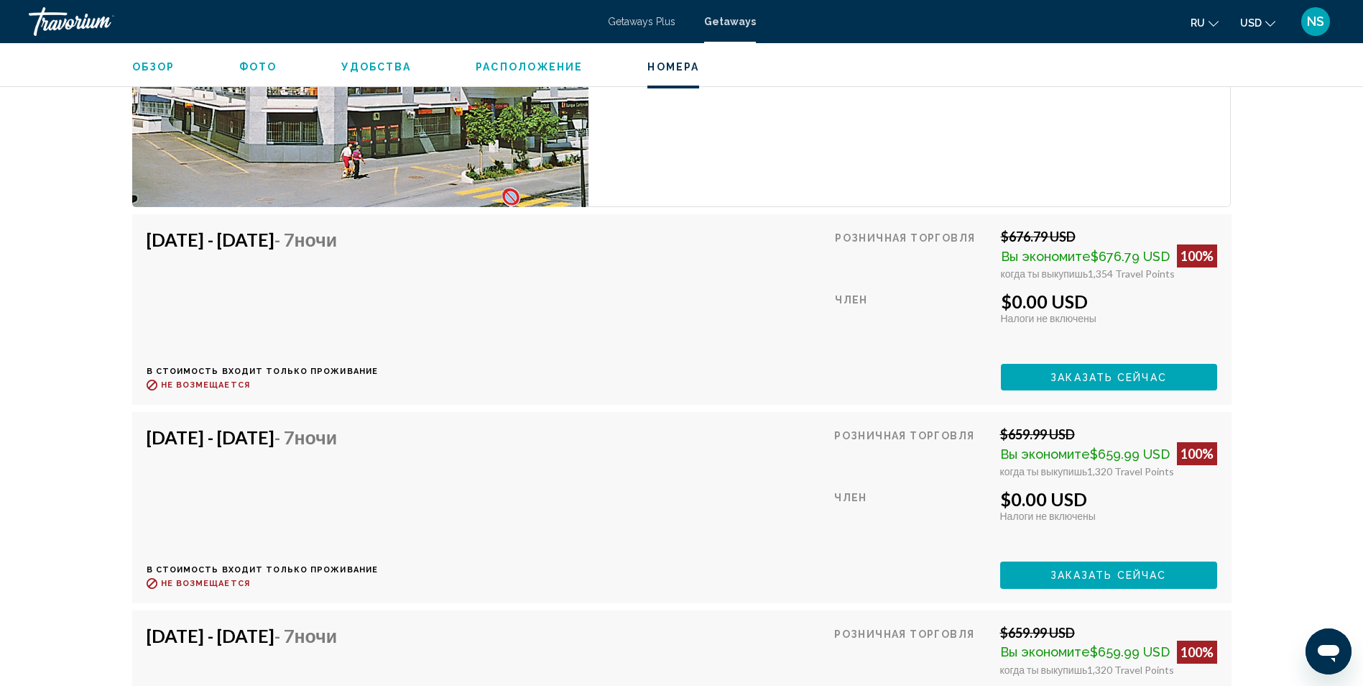
scroll to position [3162, 0]
